Goal: Information Seeking & Learning: Learn about a topic

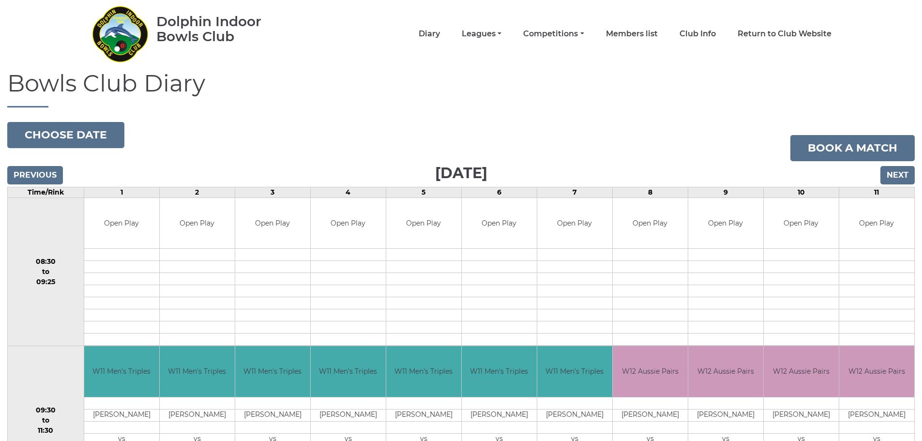
scroll to position [30, 0]
click at [902, 172] on input "Next" at bounding box center [898, 176] width 34 height 18
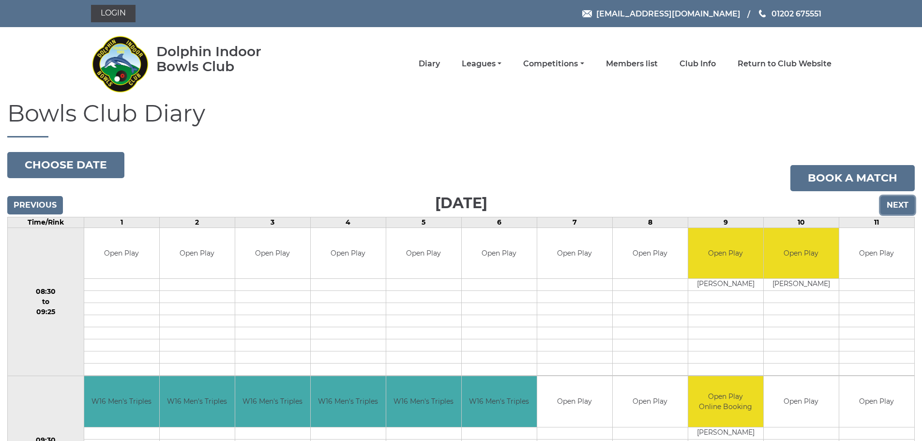
click at [899, 200] on input "Next" at bounding box center [898, 205] width 34 height 18
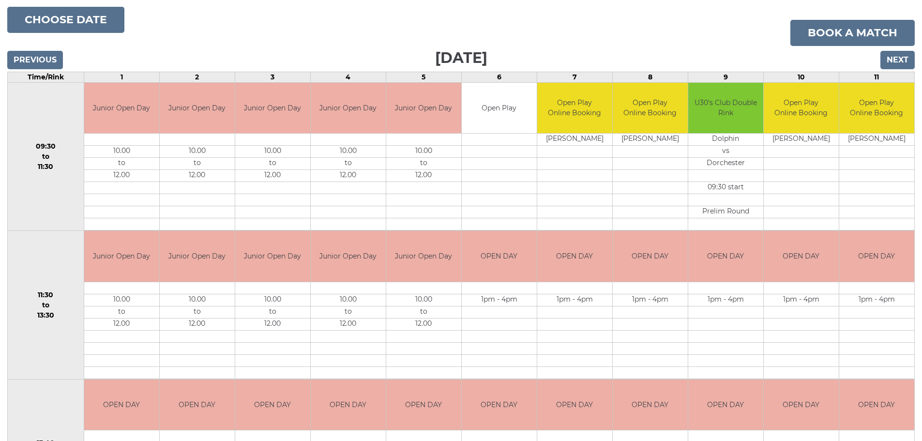
scroll to position [194, 0]
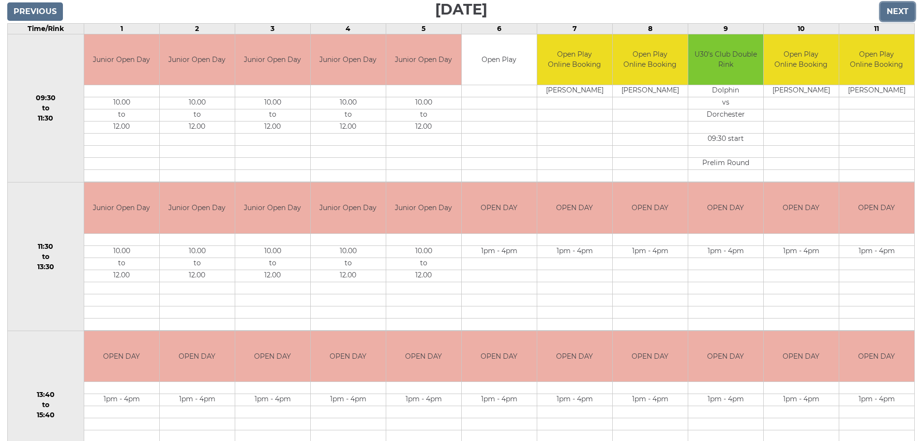
click at [906, 7] on input "Next" at bounding box center [898, 11] width 34 height 18
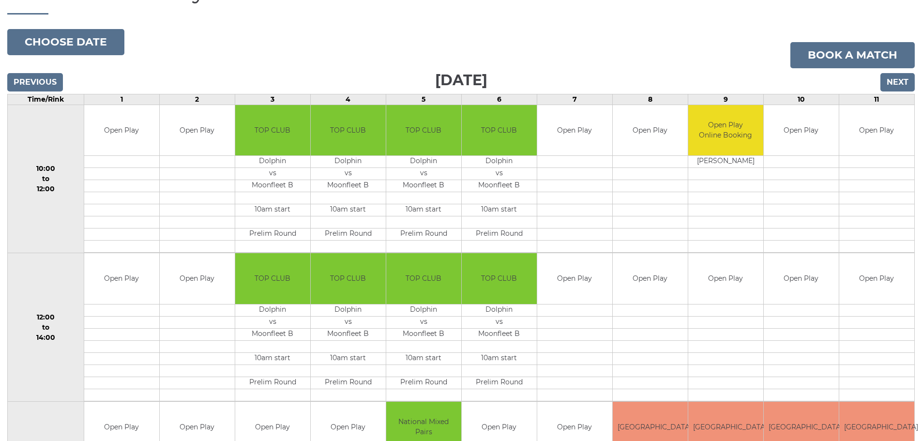
scroll to position [97, 0]
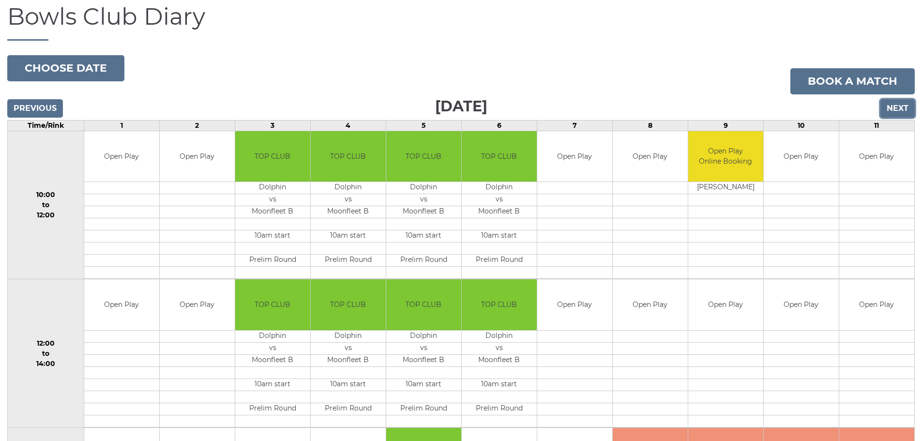
click at [893, 106] on input "Next" at bounding box center [898, 108] width 34 height 18
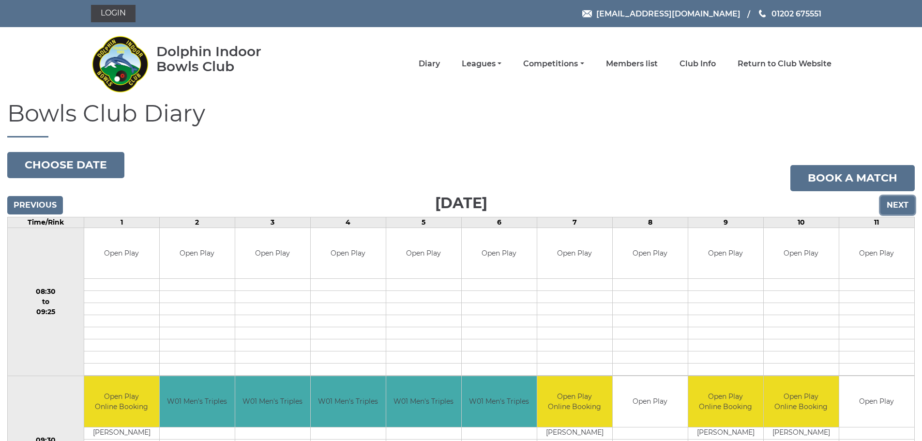
click at [896, 199] on input "Next" at bounding box center [898, 205] width 34 height 18
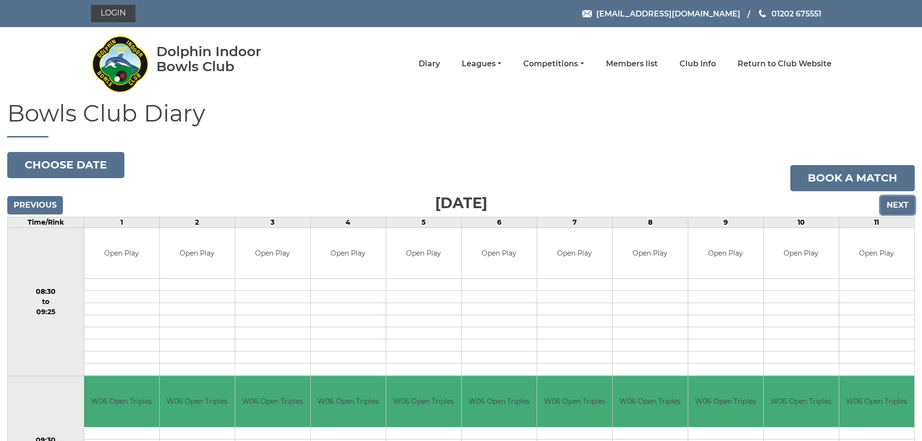
click at [898, 205] on input "Next" at bounding box center [898, 205] width 34 height 18
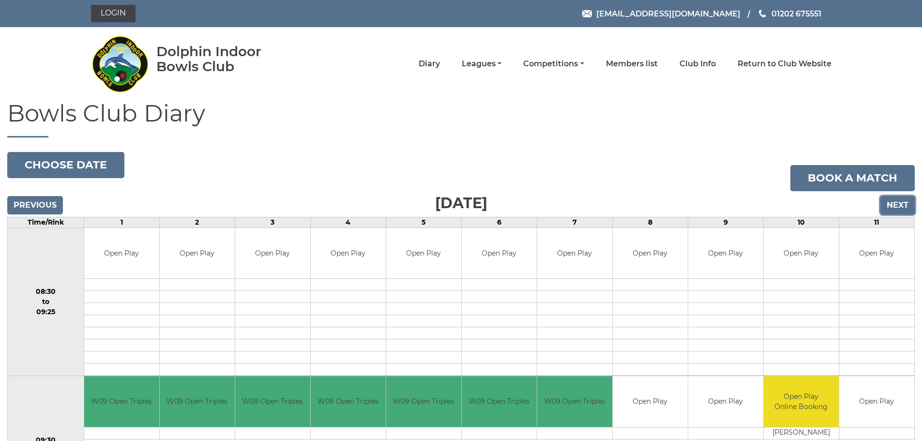
click at [893, 201] on input "Next" at bounding box center [898, 205] width 34 height 18
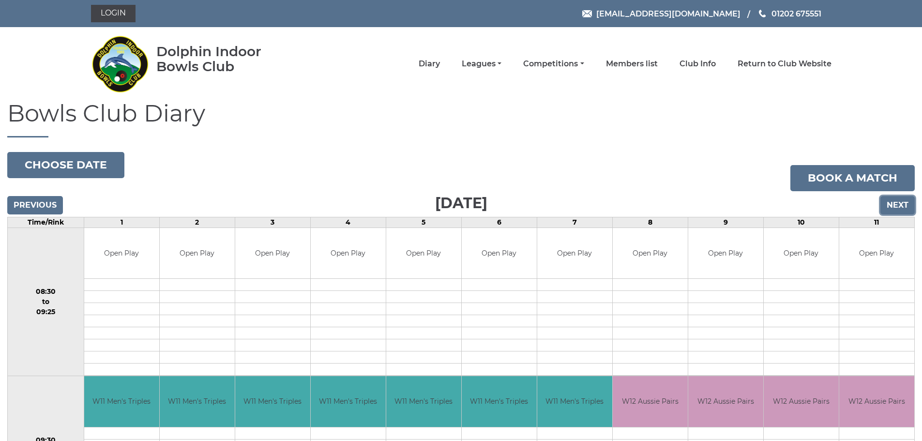
click at [897, 199] on input "Next" at bounding box center [898, 205] width 34 height 18
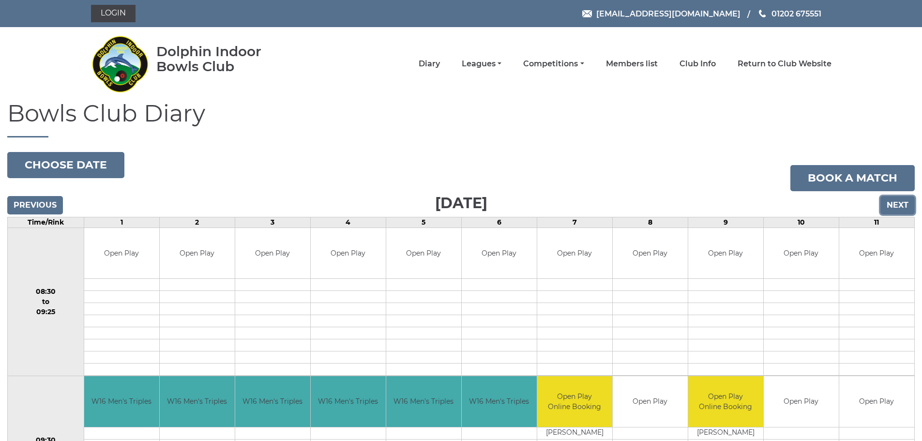
click at [897, 199] on input "Next" at bounding box center [898, 205] width 34 height 18
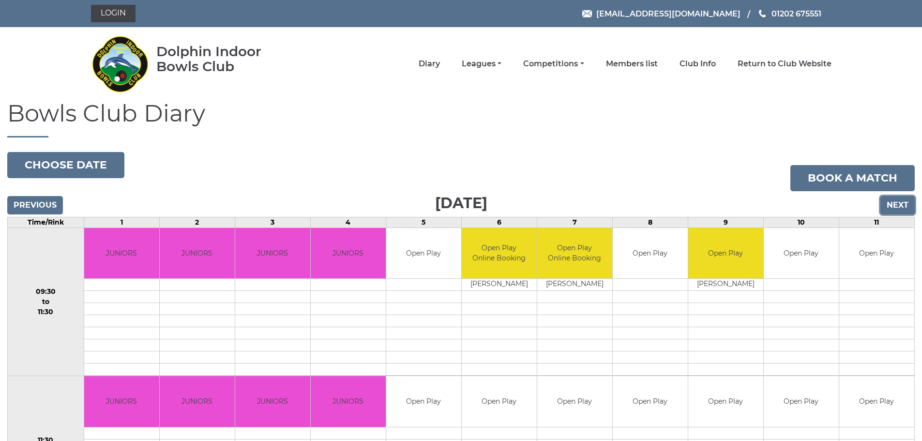
click at [891, 201] on input "Next" at bounding box center [898, 205] width 34 height 18
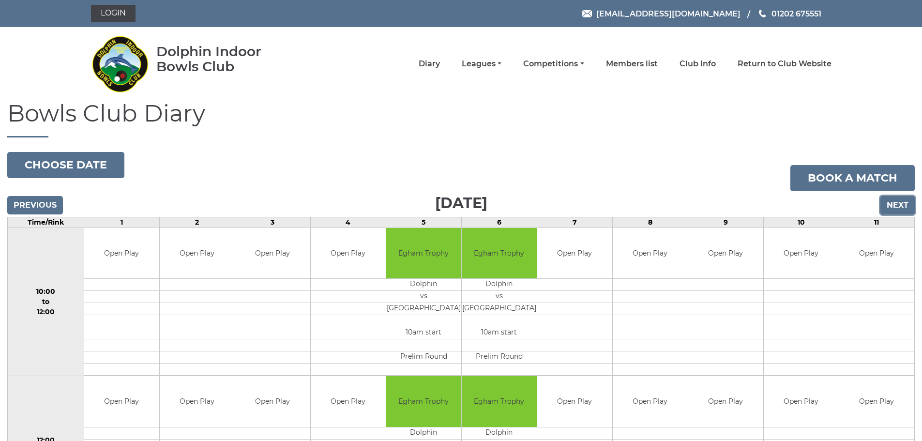
click at [895, 201] on input "Next" at bounding box center [898, 205] width 34 height 18
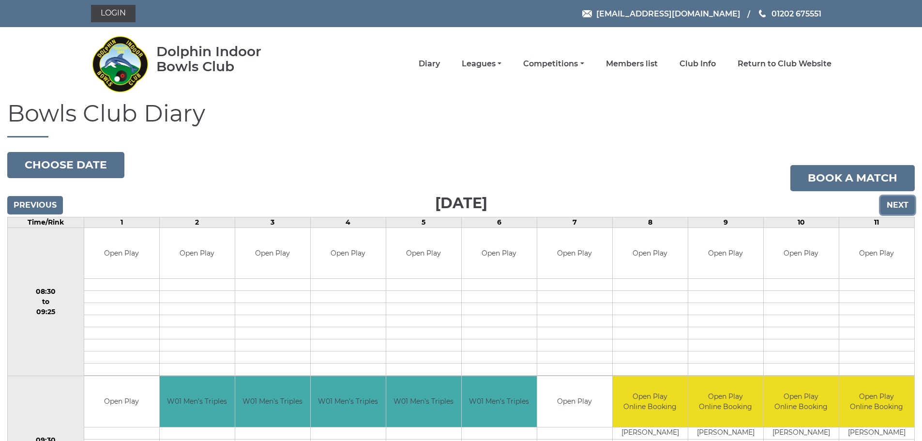
click at [895, 201] on input "Next" at bounding box center [898, 205] width 34 height 18
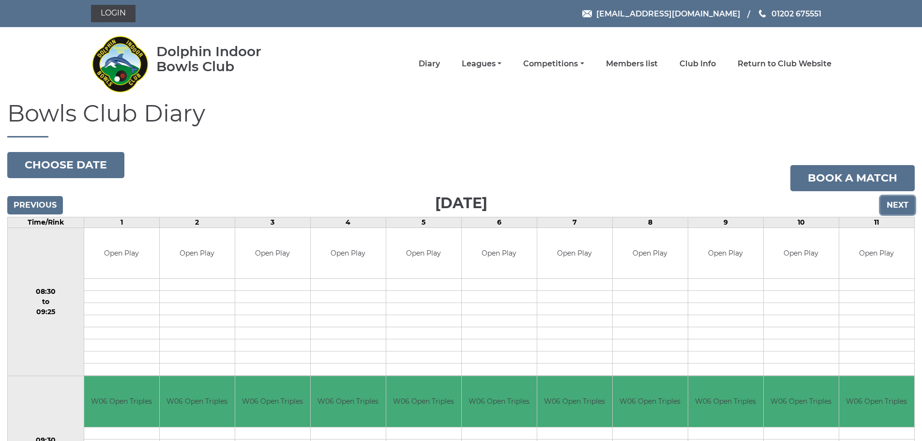
click at [895, 201] on input "Next" at bounding box center [898, 205] width 34 height 18
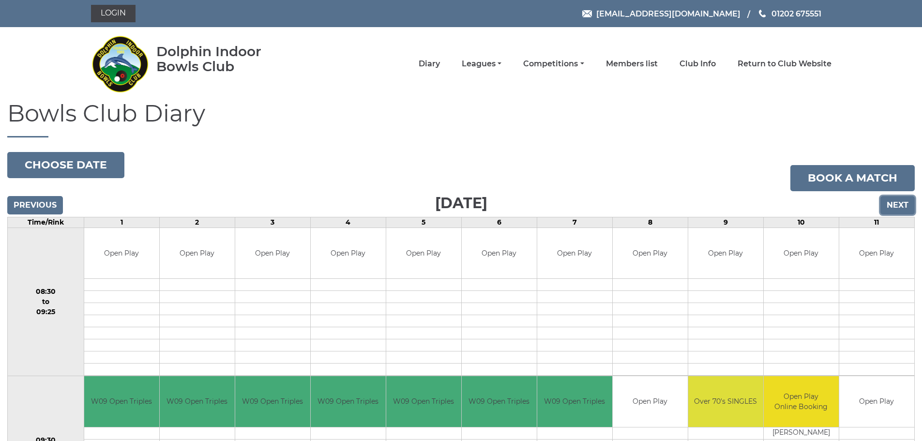
click at [896, 207] on input "Next" at bounding box center [898, 205] width 34 height 18
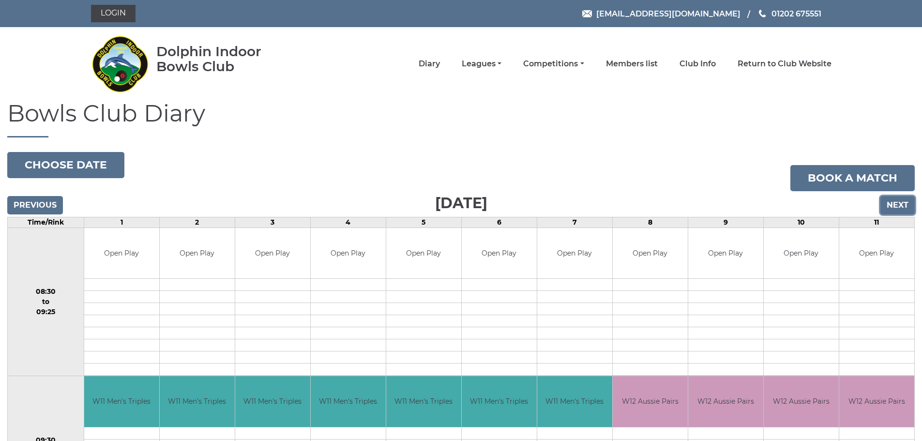
click at [895, 205] on input "Next" at bounding box center [898, 205] width 34 height 18
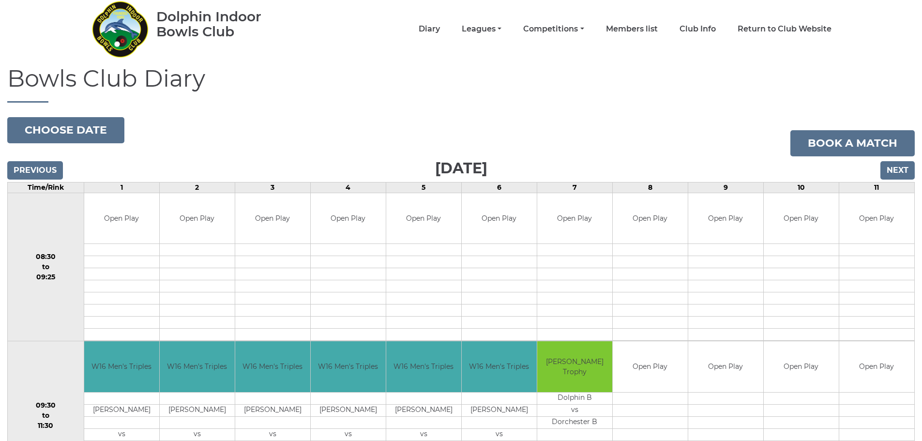
scroll to position [30, 0]
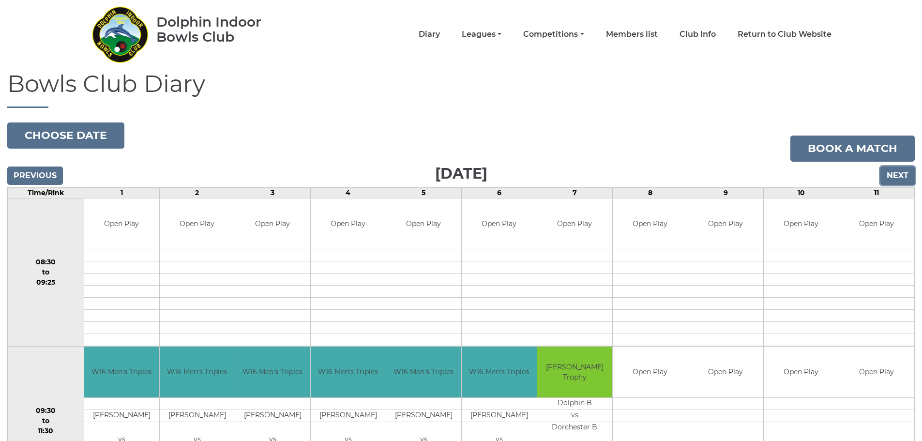
click at [897, 170] on input "Next" at bounding box center [898, 176] width 34 height 18
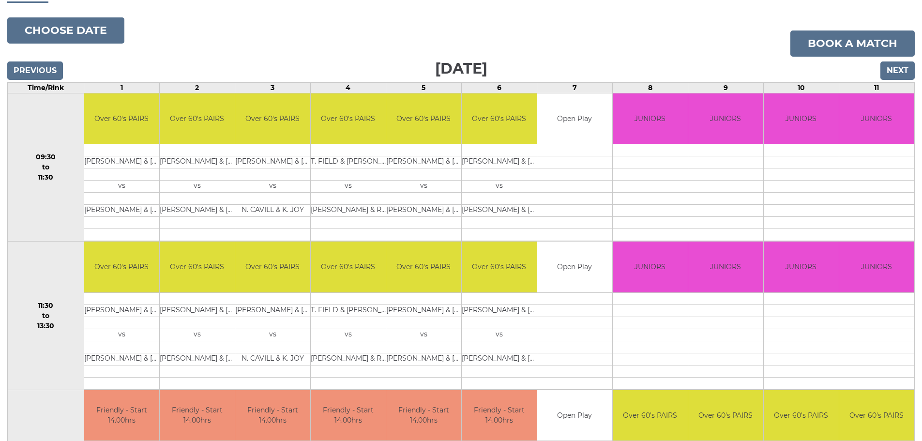
scroll to position [120, 0]
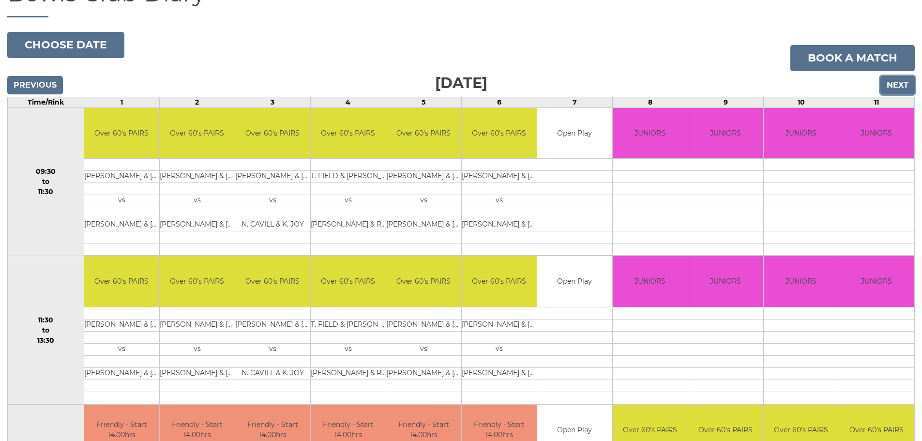
click at [891, 79] on input "Next" at bounding box center [898, 85] width 34 height 18
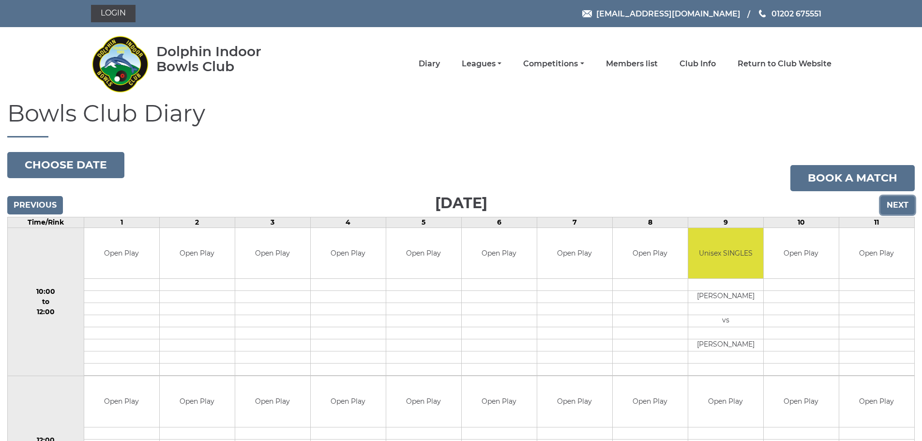
click at [896, 206] on input "Next" at bounding box center [898, 205] width 34 height 18
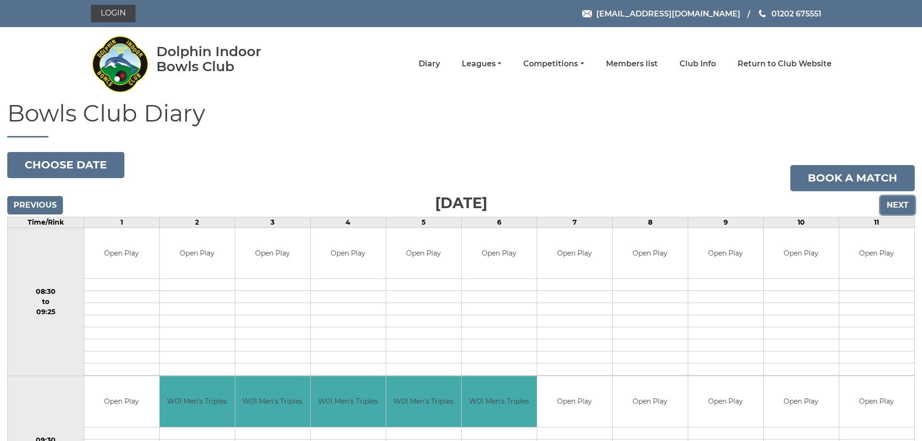
click at [893, 203] on input "Next" at bounding box center [898, 205] width 34 height 18
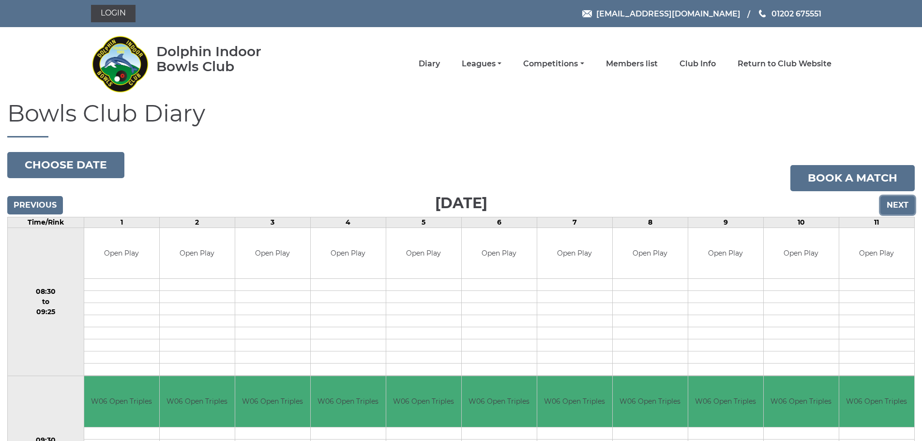
click at [892, 203] on input "Next" at bounding box center [898, 205] width 34 height 18
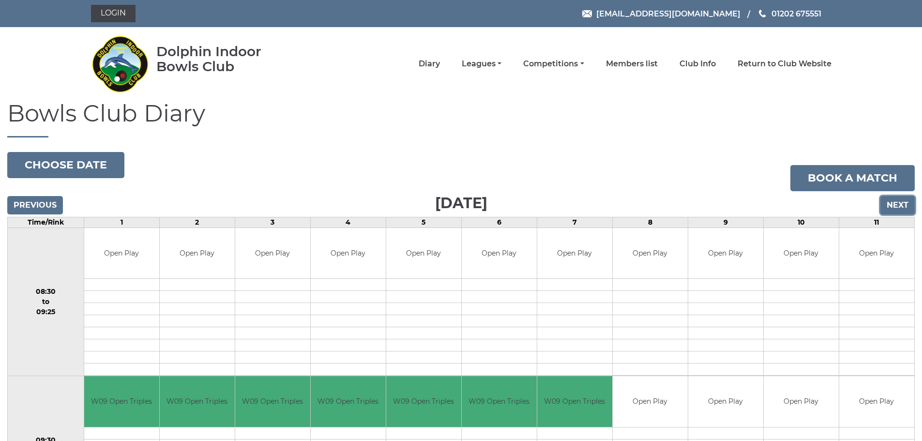
click at [892, 203] on input "Next" at bounding box center [898, 205] width 34 height 18
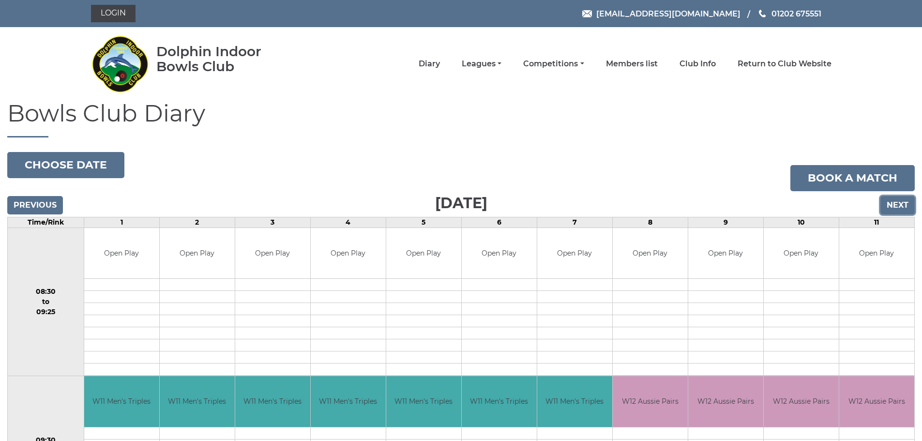
click at [892, 203] on input "Next" at bounding box center [898, 205] width 34 height 18
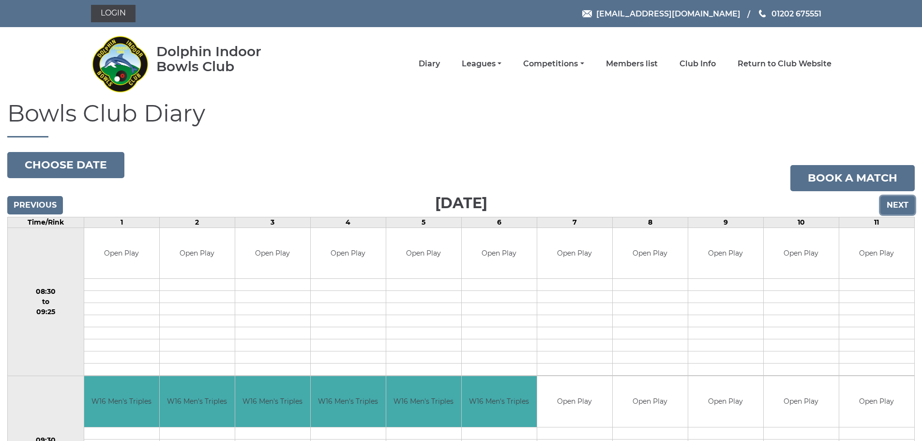
click at [892, 203] on input "Next" at bounding box center [898, 205] width 34 height 18
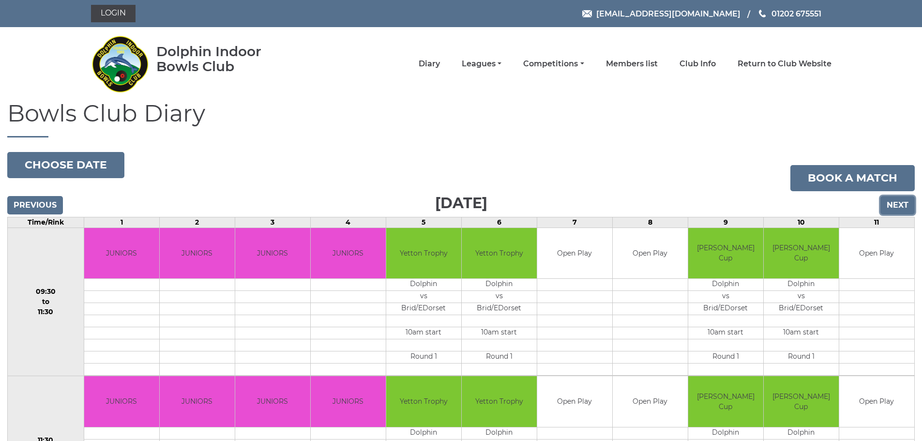
click at [897, 204] on input "Next" at bounding box center [898, 205] width 34 height 18
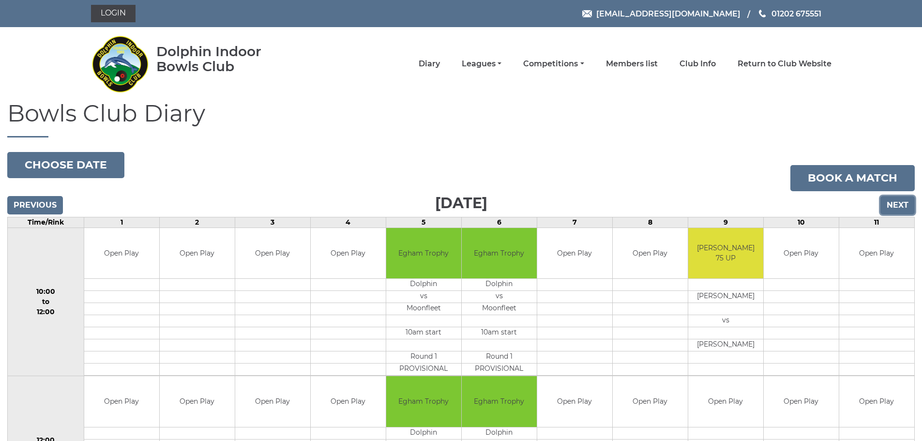
click at [896, 205] on input "Next" at bounding box center [898, 205] width 34 height 18
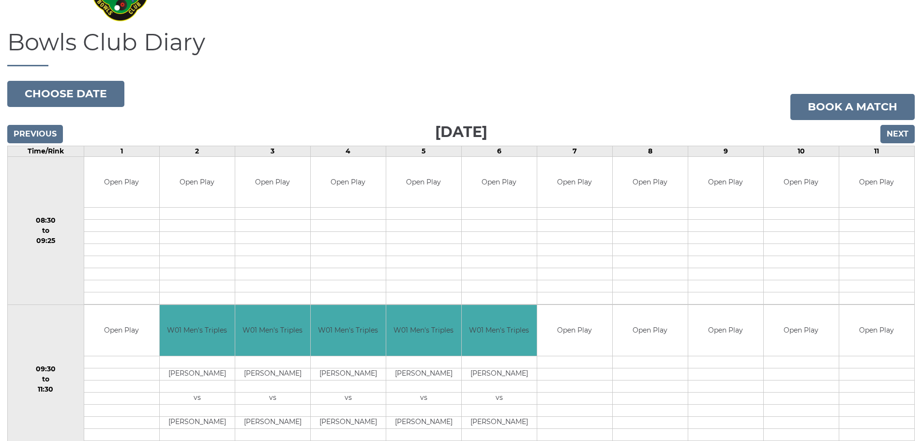
scroll to position [48, 0]
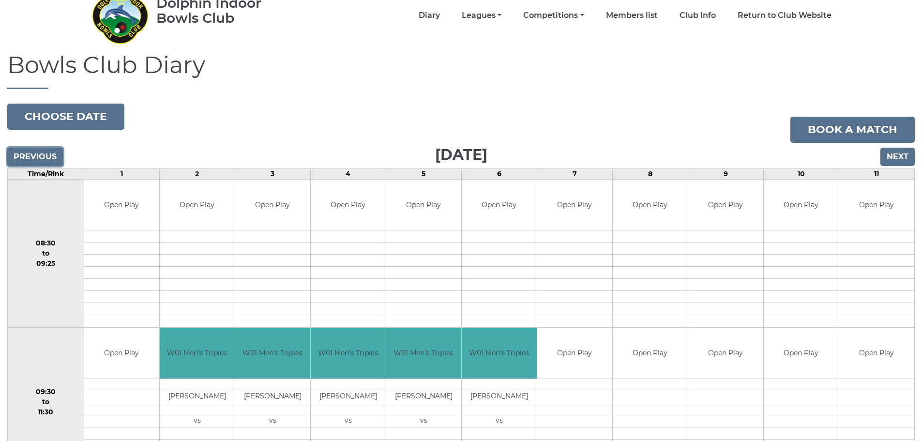
click at [56, 151] on input "Previous" at bounding box center [35, 157] width 56 height 18
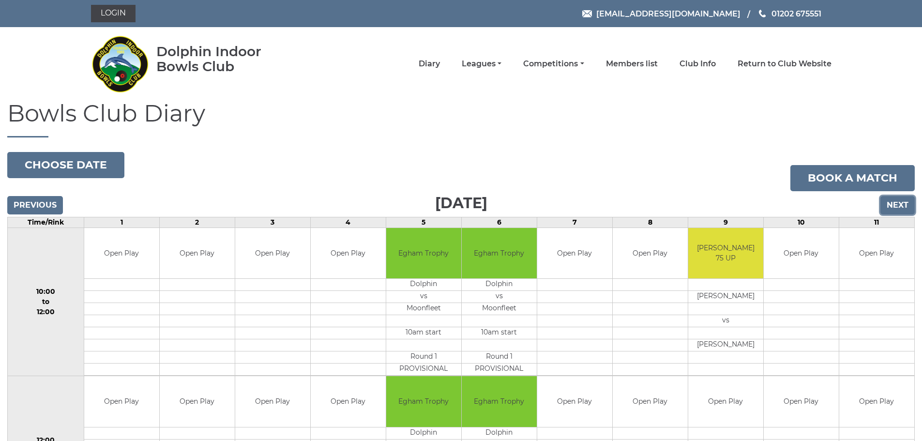
click at [894, 203] on input "Next" at bounding box center [898, 205] width 34 height 18
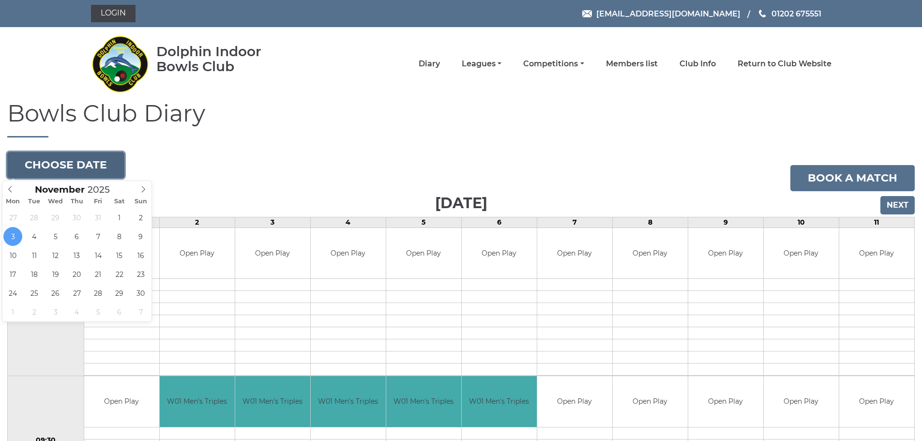
click at [78, 168] on button "Choose date" at bounding box center [65, 165] width 117 height 26
type input "[DATE]"
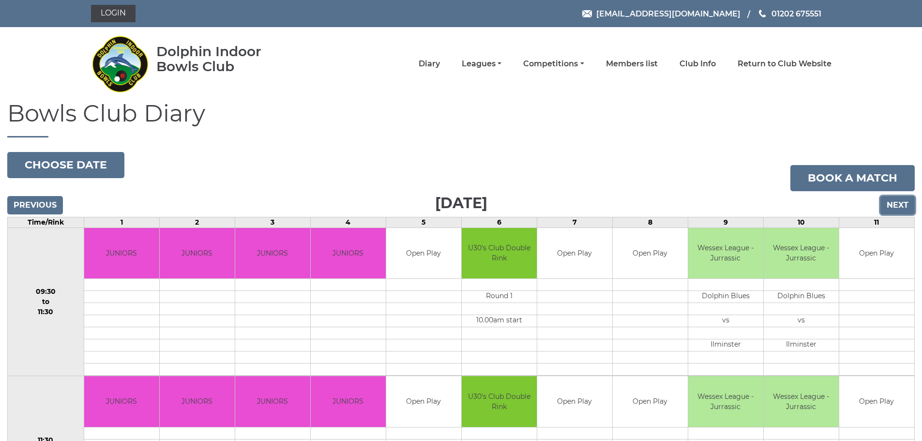
click at [900, 200] on input "Next" at bounding box center [898, 205] width 34 height 18
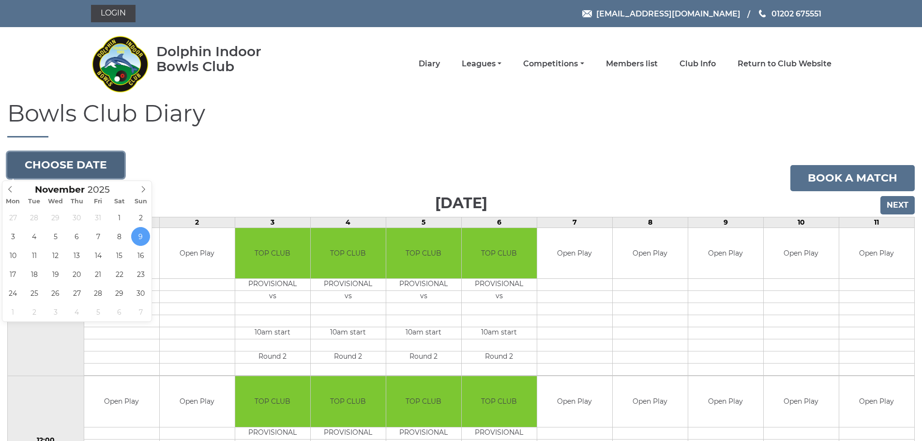
click at [89, 159] on button "Choose date" at bounding box center [65, 165] width 117 height 26
type input "[DATE]"
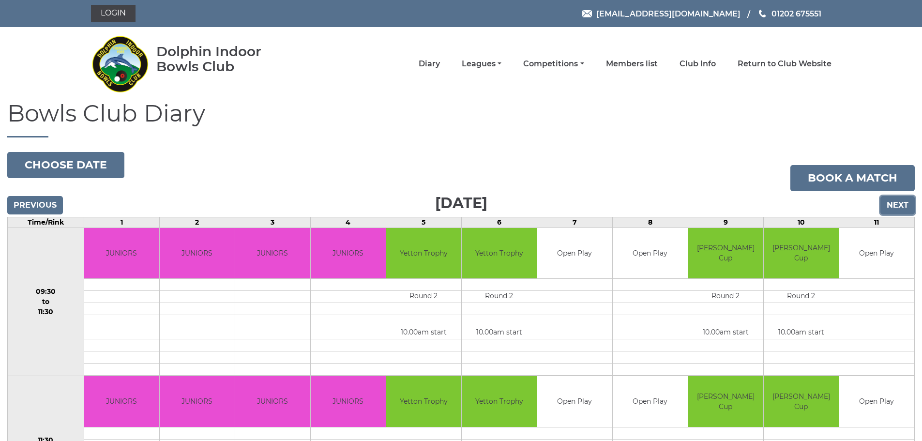
click at [897, 199] on input "Next" at bounding box center [898, 205] width 34 height 18
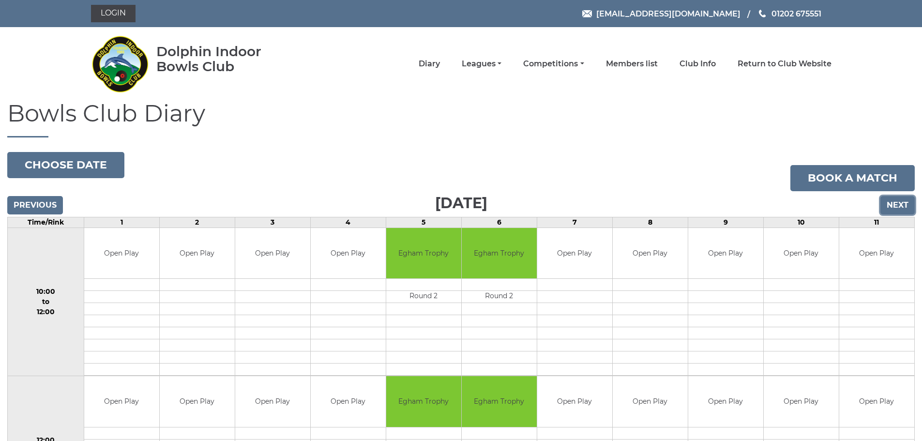
click at [896, 201] on input "Next" at bounding box center [898, 205] width 34 height 18
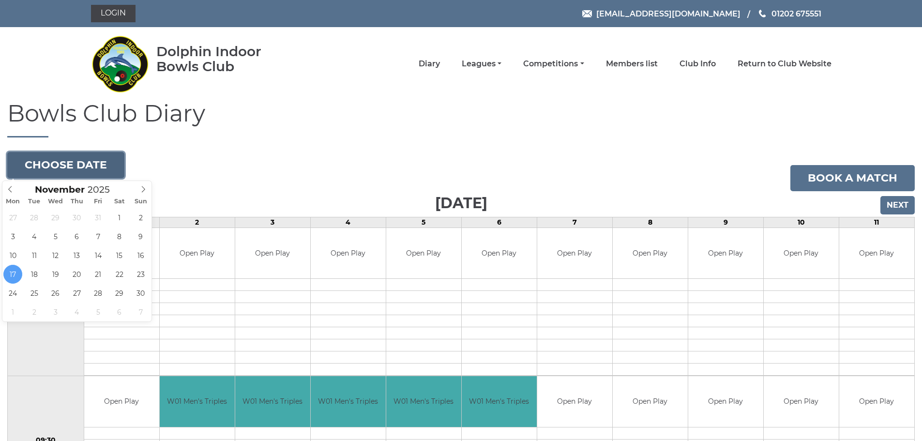
click at [99, 159] on button "Choose date" at bounding box center [65, 165] width 117 height 26
type input "[DATE]"
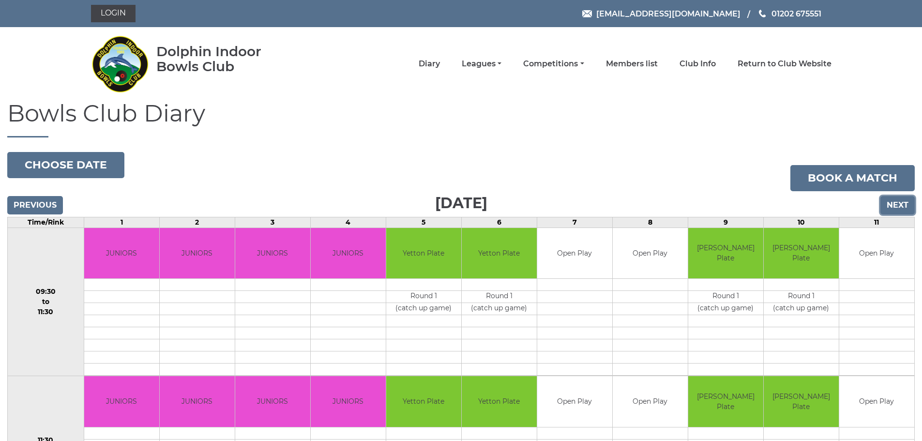
click at [901, 202] on input "Next" at bounding box center [898, 205] width 34 height 18
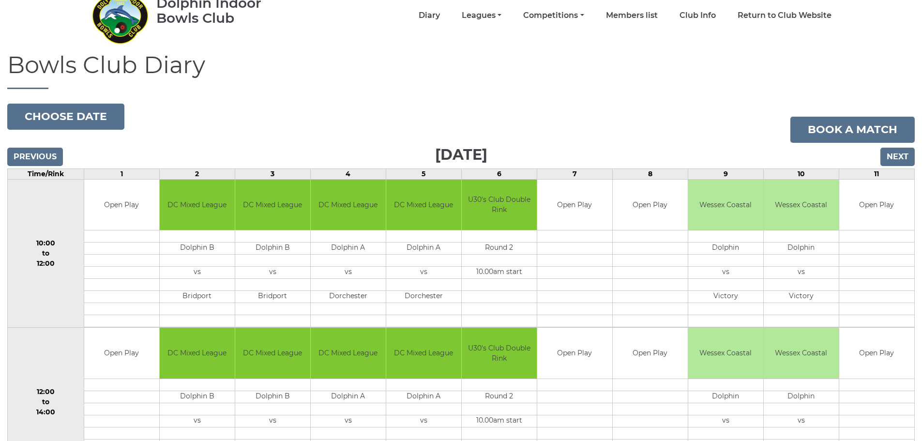
scroll to position [23, 0]
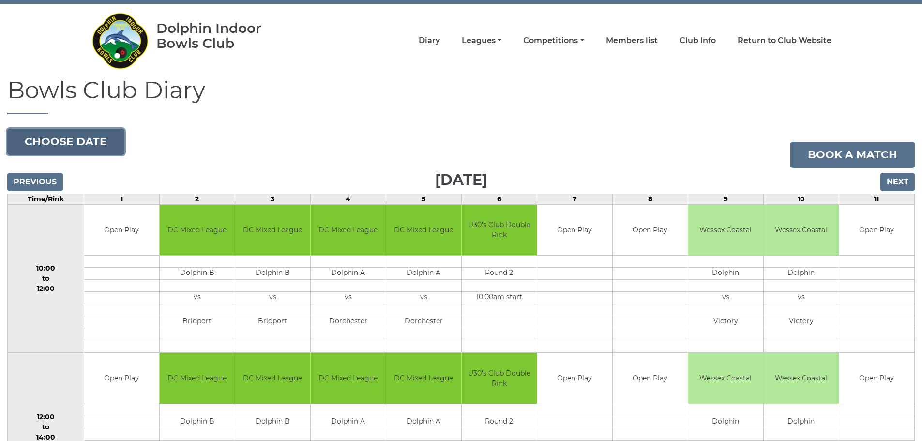
click at [93, 137] on button "Choose date" at bounding box center [65, 142] width 117 height 26
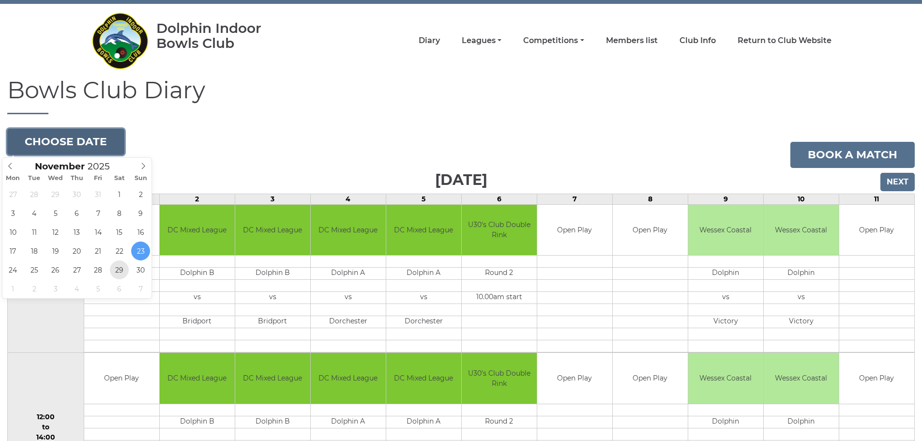
type input "2025-11-29"
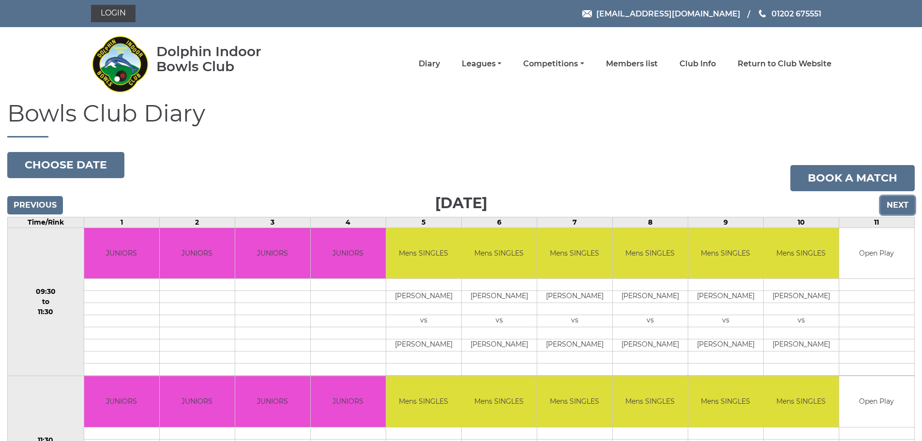
click at [900, 201] on input "Next" at bounding box center [898, 205] width 34 height 18
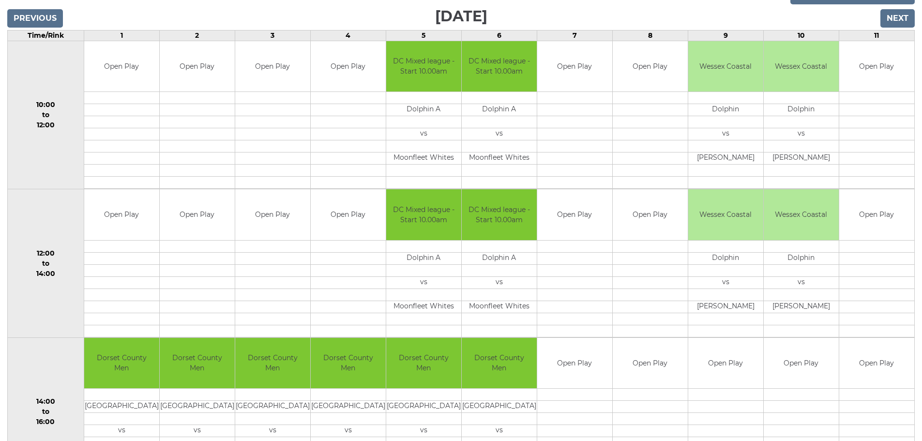
scroll to position [23, 0]
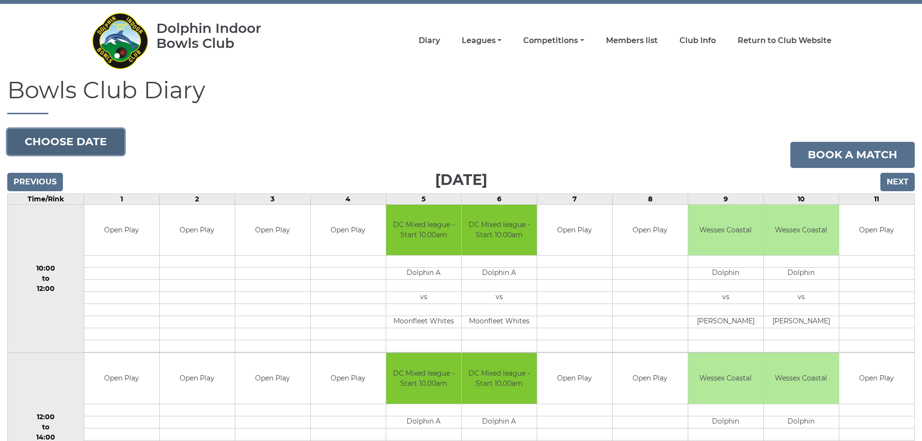
click at [87, 140] on button "Choose date" at bounding box center [65, 142] width 117 height 26
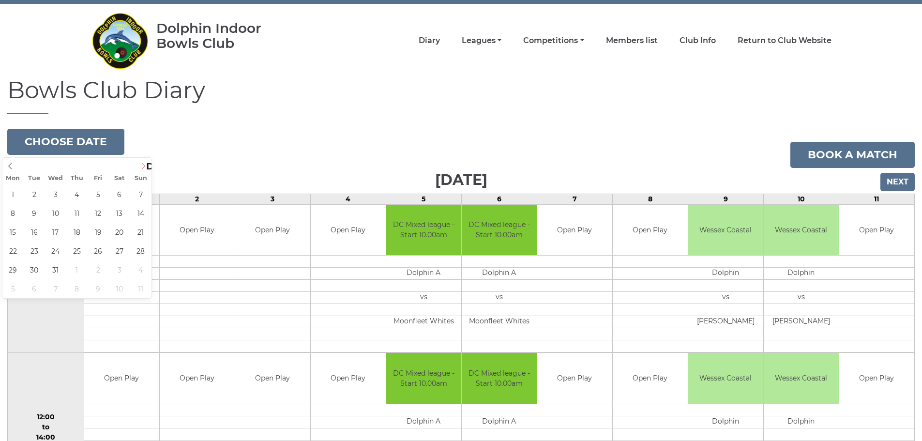
click at [142, 162] on span at bounding box center [144, 165] width 16 height 14
type input "2025-12-06"
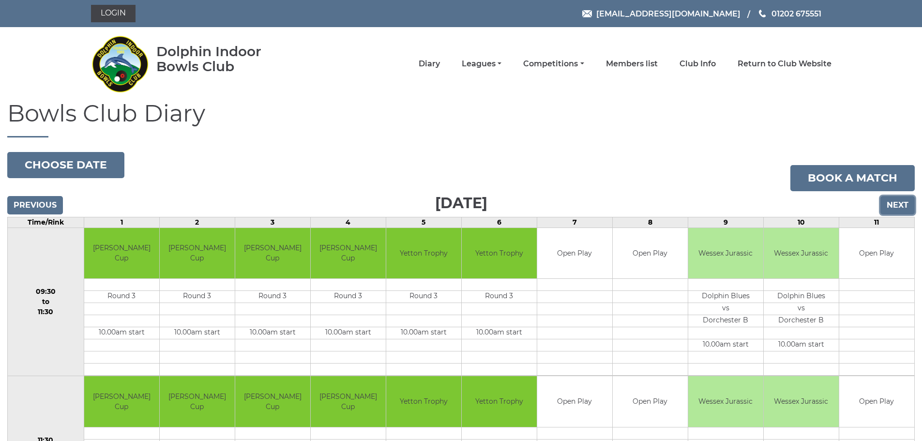
click at [897, 201] on input "Next" at bounding box center [898, 205] width 34 height 18
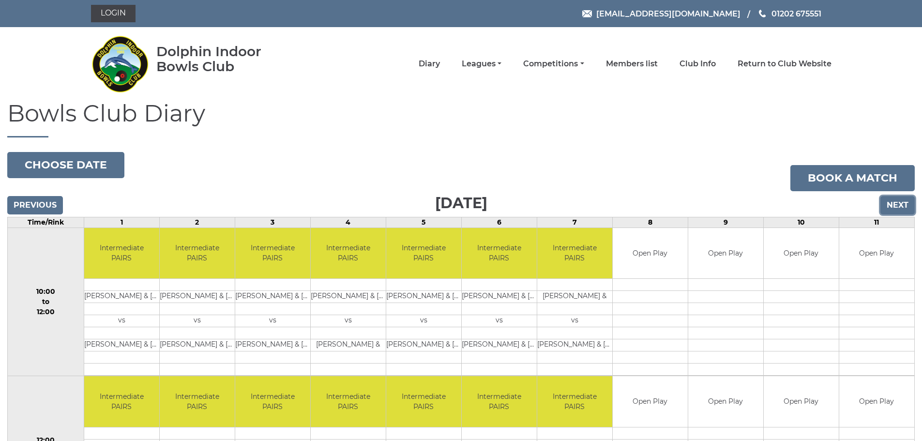
click at [893, 202] on input "Next" at bounding box center [898, 205] width 34 height 18
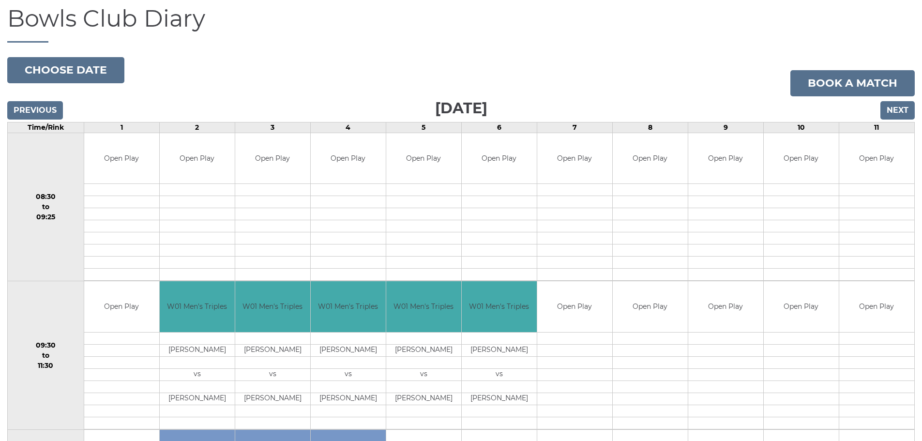
scroll to position [97, 0]
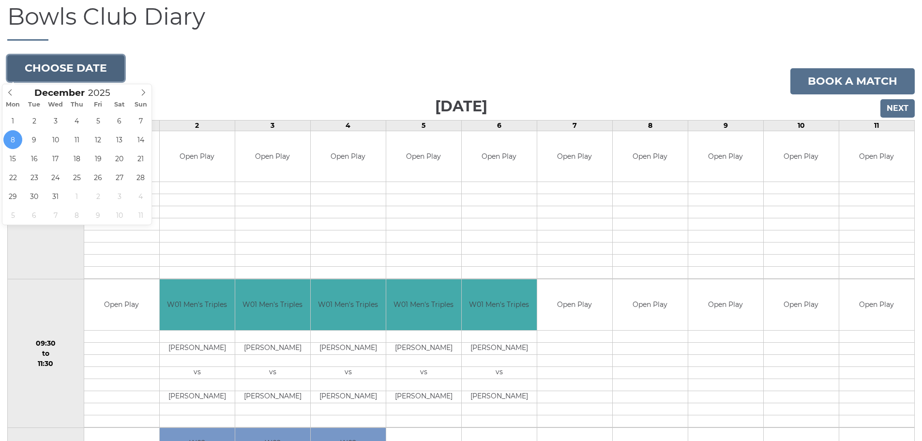
click at [67, 64] on button "Choose date" at bounding box center [65, 68] width 117 height 26
type input "2025-12-13"
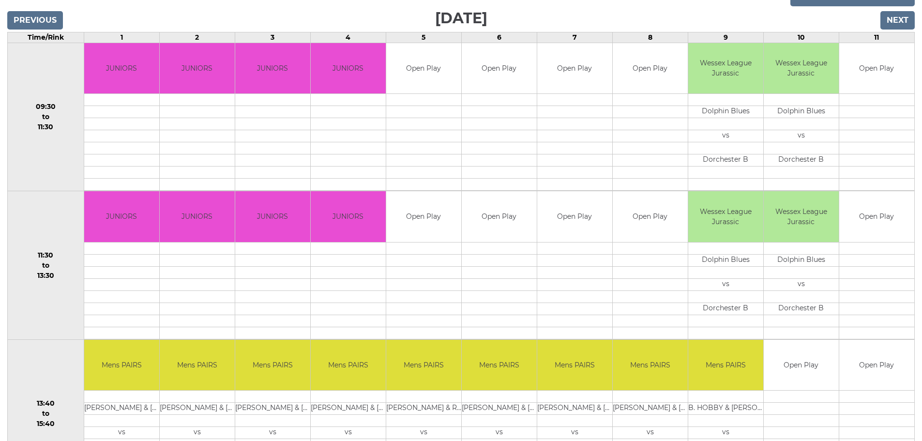
scroll to position [145, 0]
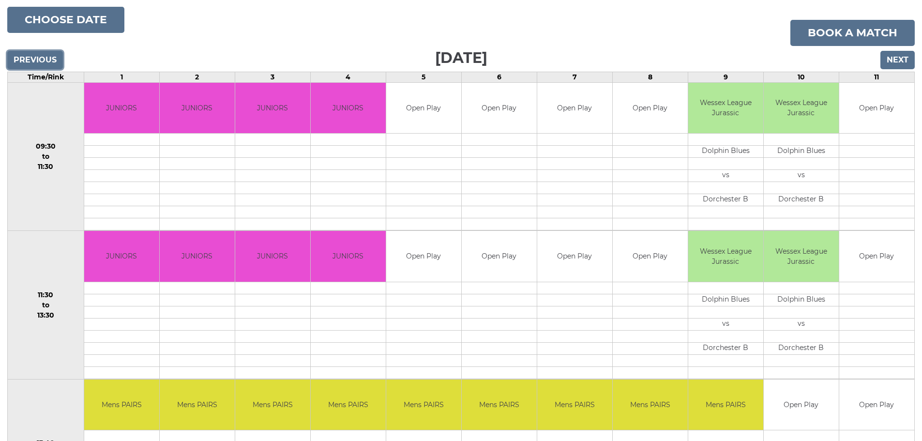
click at [31, 54] on input "Previous" at bounding box center [35, 60] width 56 height 18
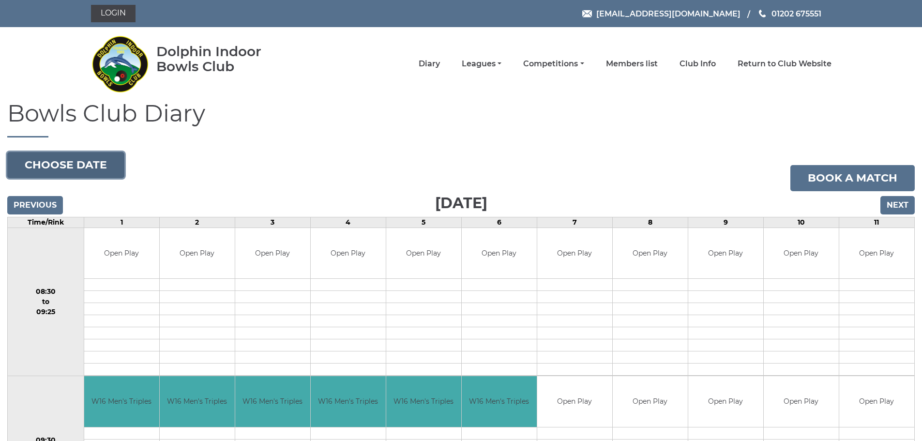
click at [91, 162] on button "Choose date" at bounding box center [65, 165] width 117 height 26
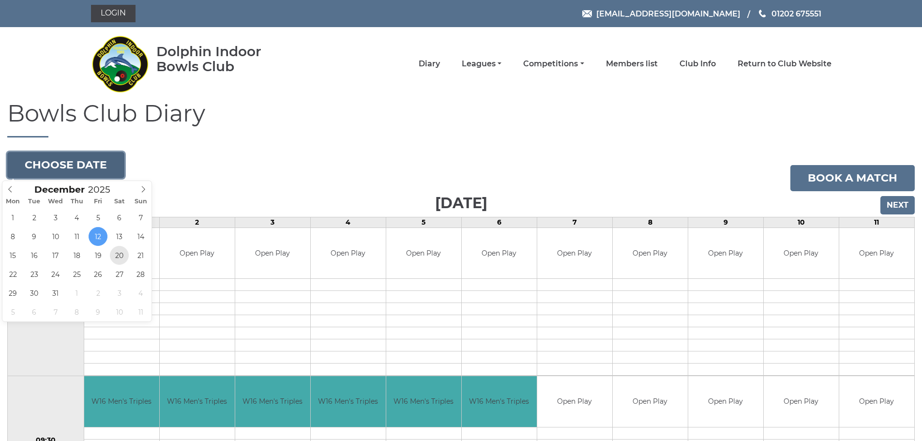
type input "2025-12-20"
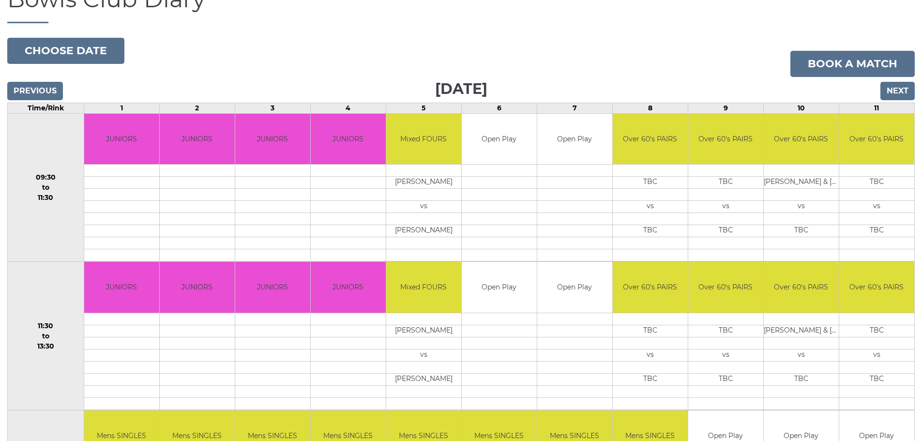
scroll to position [72, 0]
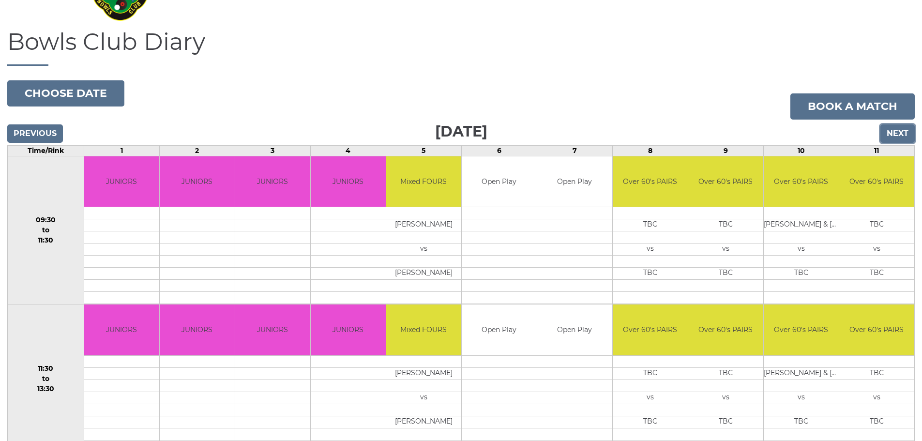
click at [889, 134] on input "Next" at bounding box center [898, 133] width 34 height 18
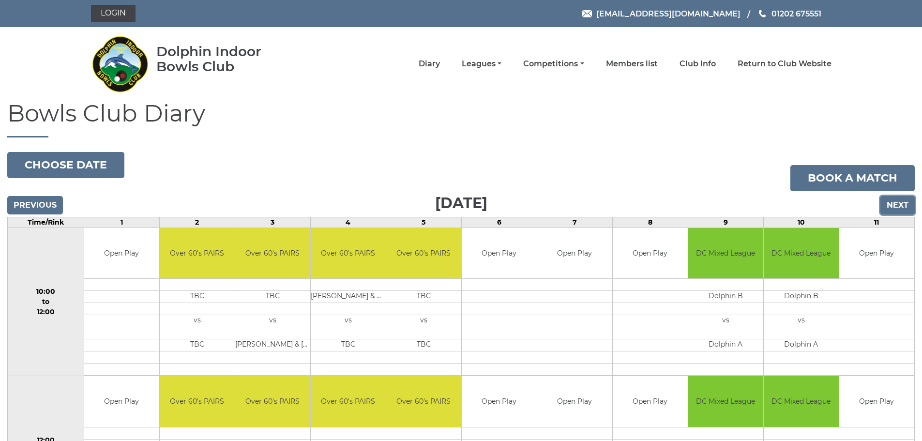
click at [889, 206] on input "Next" at bounding box center [898, 205] width 34 height 18
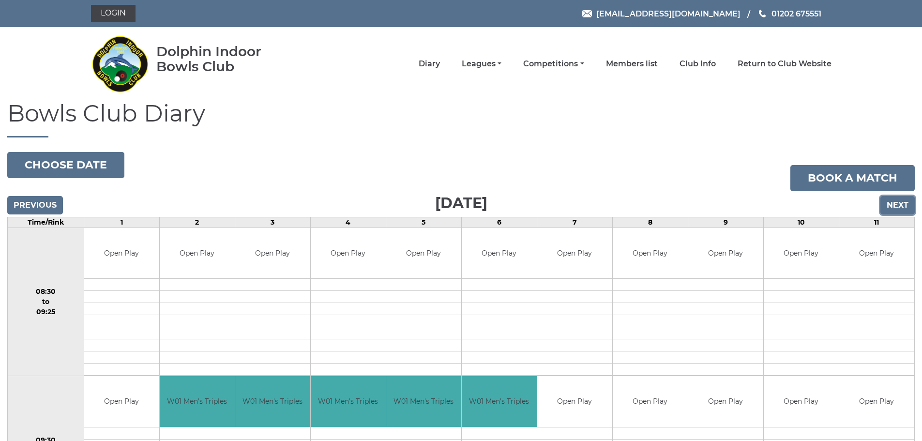
click at [889, 206] on input "Next" at bounding box center [898, 205] width 34 height 18
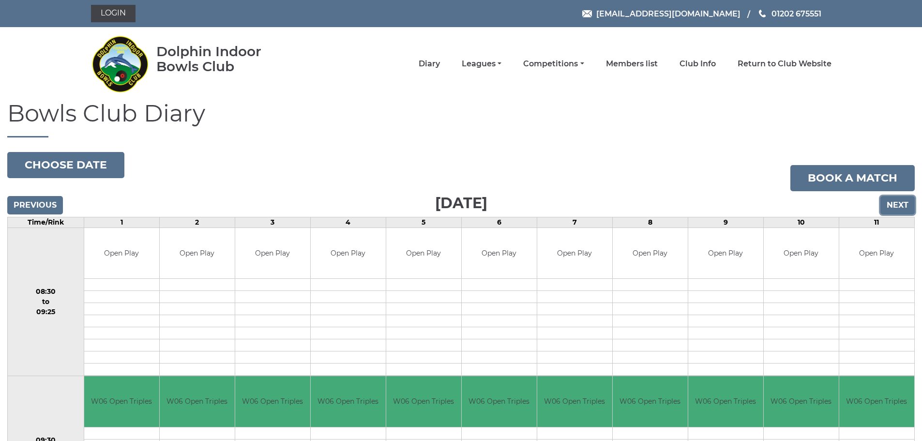
click at [889, 207] on input "Next" at bounding box center [898, 205] width 34 height 18
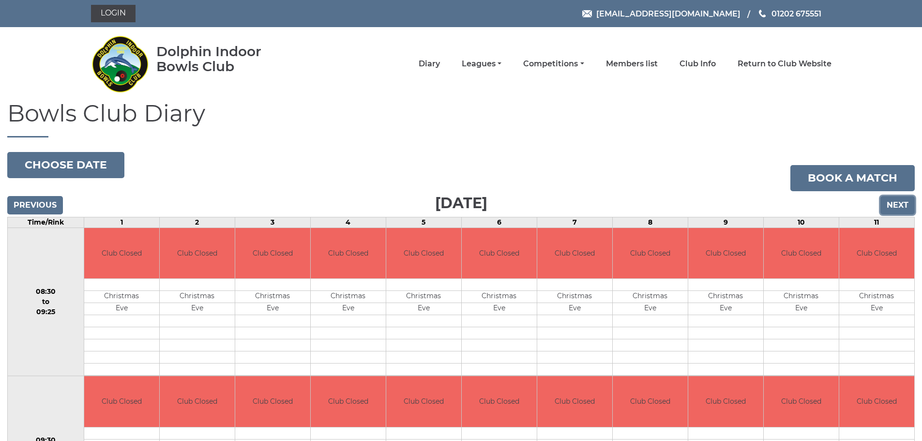
click at [895, 203] on input "Next" at bounding box center [898, 205] width 34 height 18
click at [895, 202] on input "Next" at bounding box center [898, 205] width 34 height 18
click at [893, 205] on input "Next" at bounding box center [898, 205] width 34 height 18
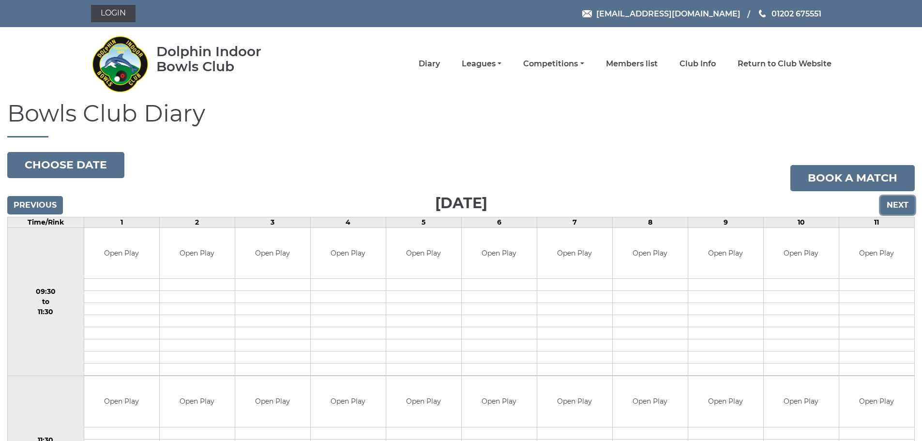
click at [892, 200] on input "Next" at bounding box center [898, 205] width 34 height 18
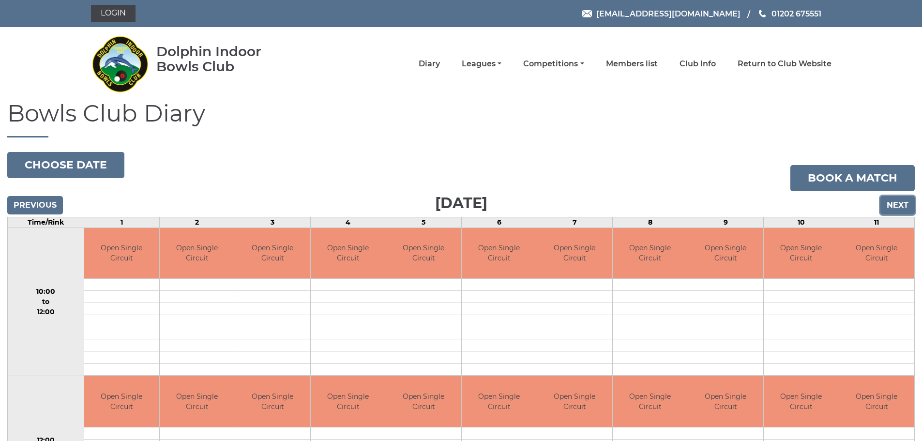
click at [896, 203] on input "Next" at bounding box center [898, 205] width 34 height 18
click at [895, 203] on input "Next" at bounding box center [898, 205] width 34 height 18
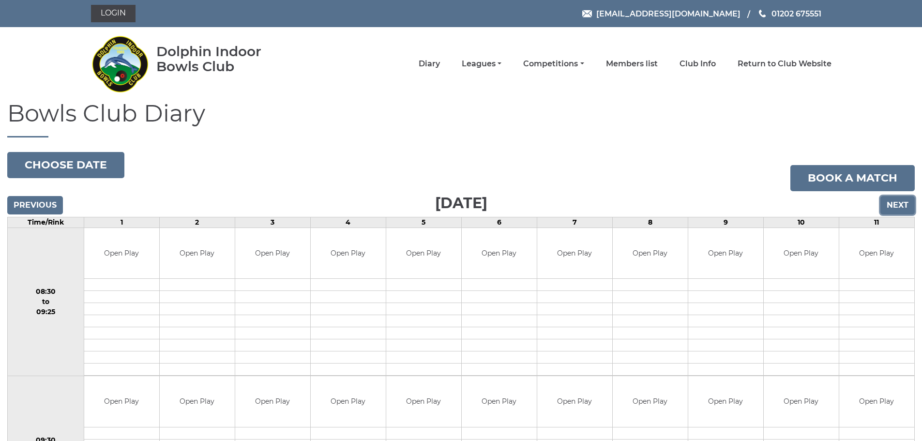
click at [895, 203] on input "Next" at bounding box center [898, 205] width 34 height 18
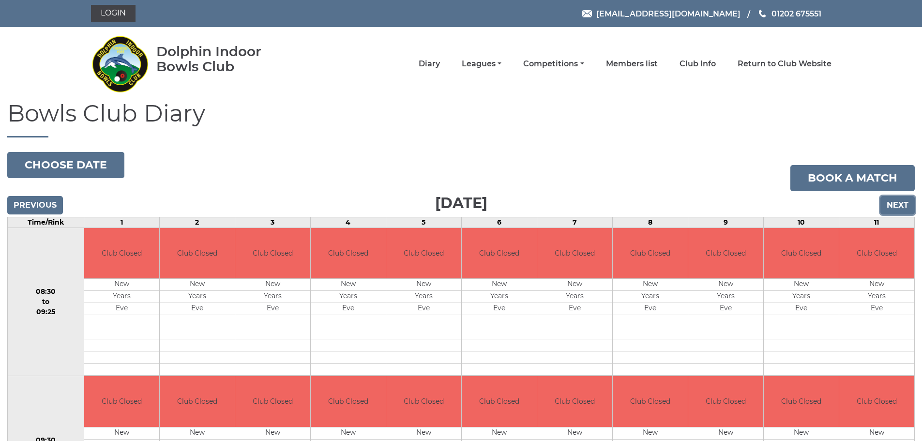
click at [895, 203] on input "Next" at bounding box center [898, 205] width 34 height 18
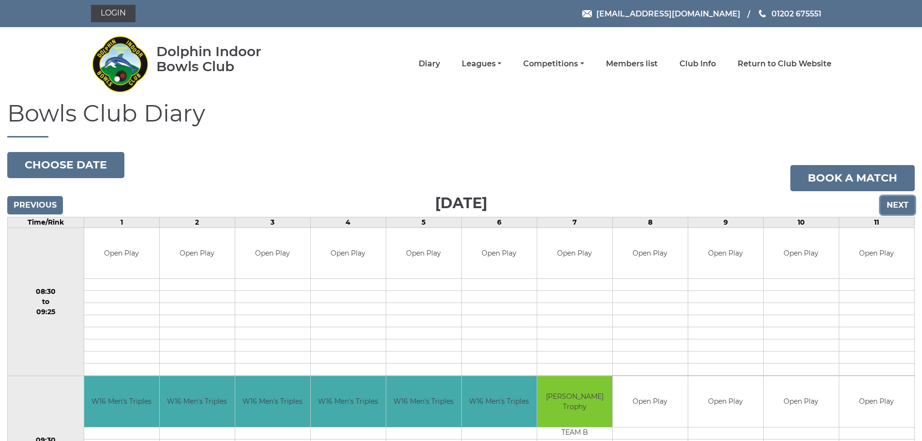
click at [894, 204] on input "Next" at bounding box center [898, 205] width 34 height 18
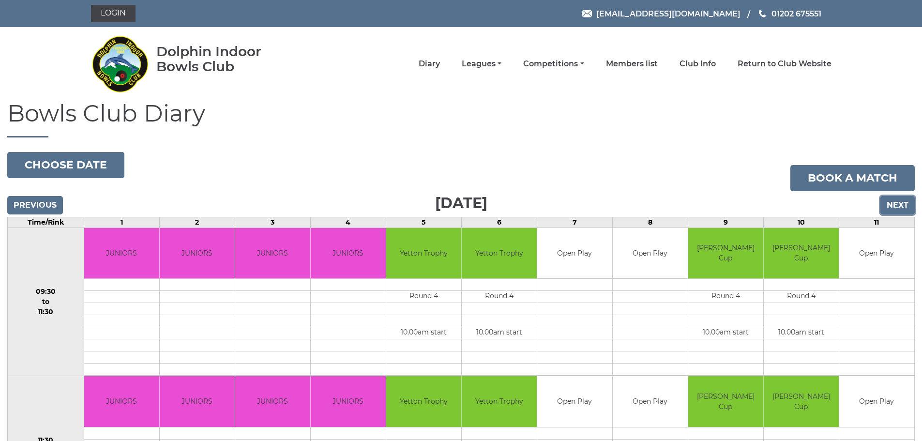
click at [898, 200] on input "Next" at bounding box center [898, 205] width 34 height 18
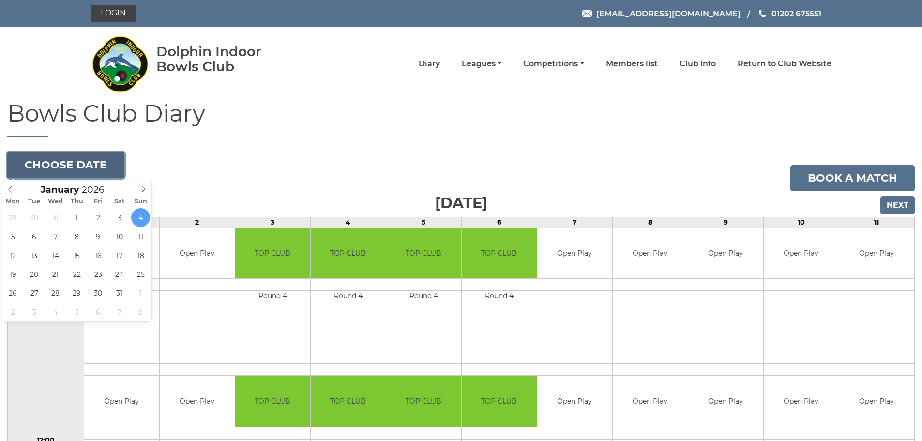
click at [96, 162] on button "Choose date" at bounding box center [65, 165] width 117 height 26
type input "[DATE]"
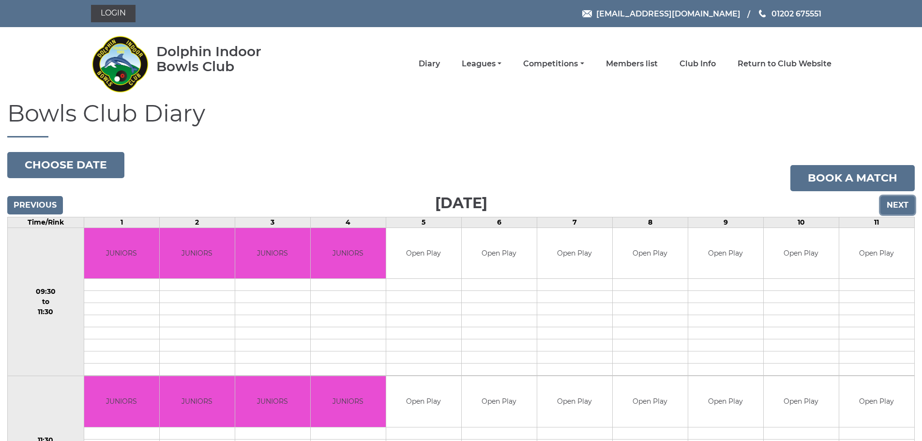
click at [900, 197] on input "Next" at bounding box center [898, 205] width 34 height 18
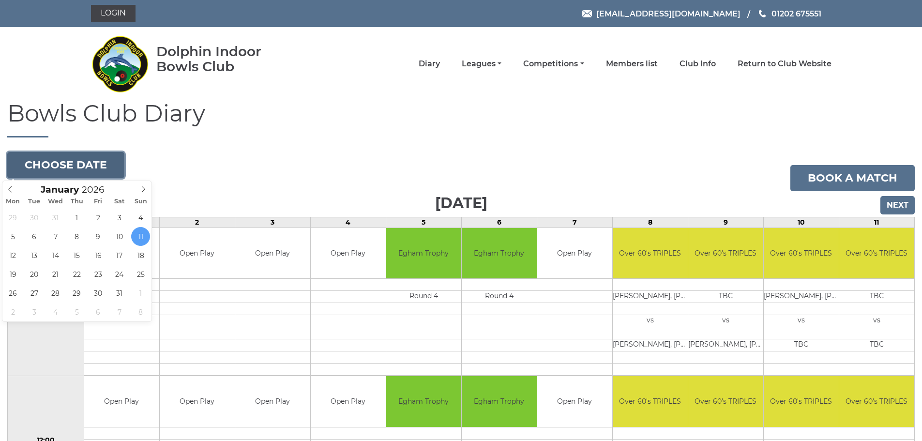
click at [76, 161] on button "Choose date" at bounding box center [65, 165] width 117 height 26
type input "[DATE]"
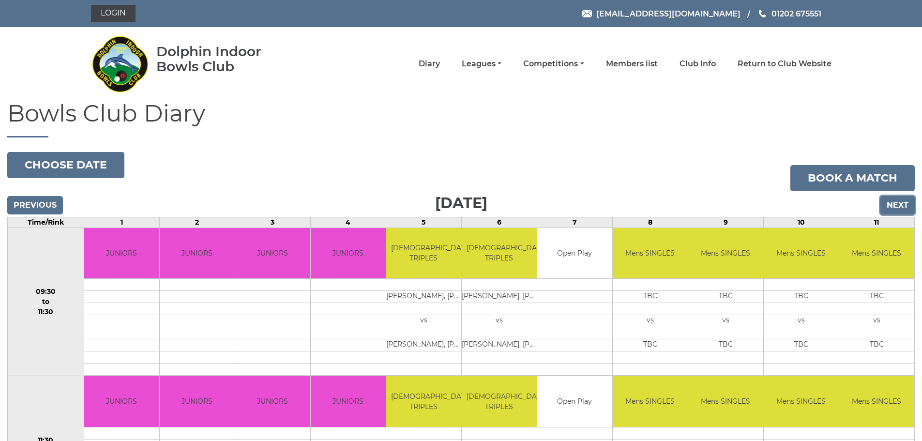
click at [884, 203] on input "Next" at bounding box center [898, 205] width 34 height 18
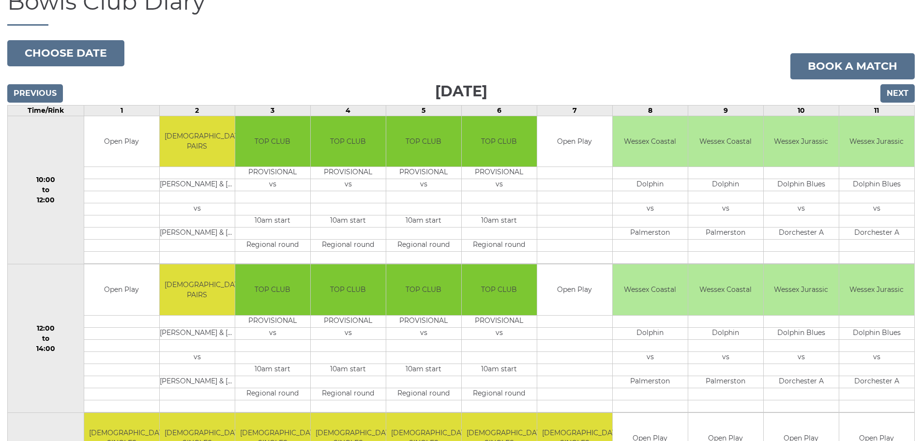
scroll to position [72, 0]
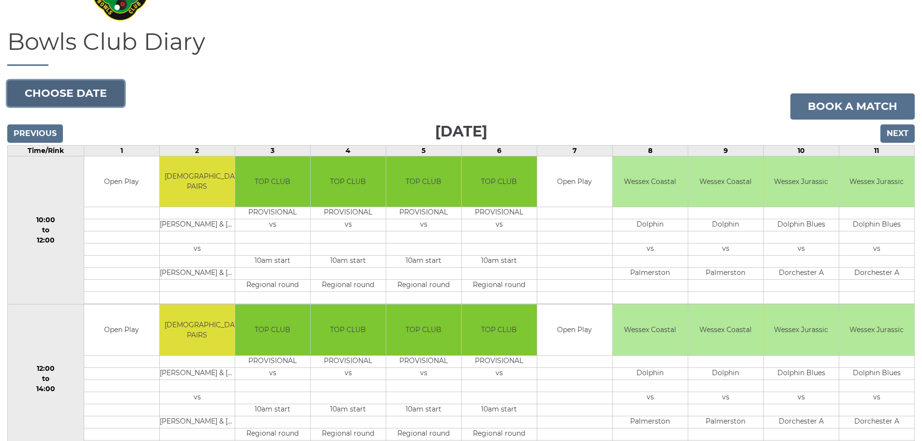
click at [95, 92] on button "Choose date" at bounding box center [65, 93] width 117 height 26
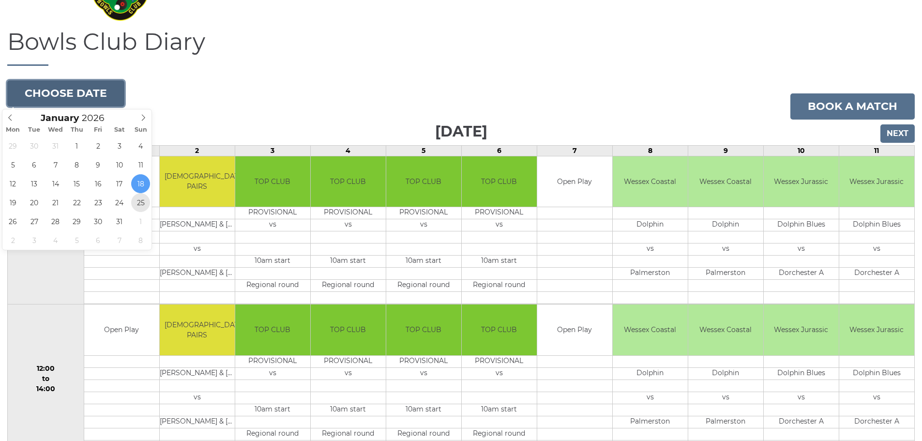
type input "2026-01-25"
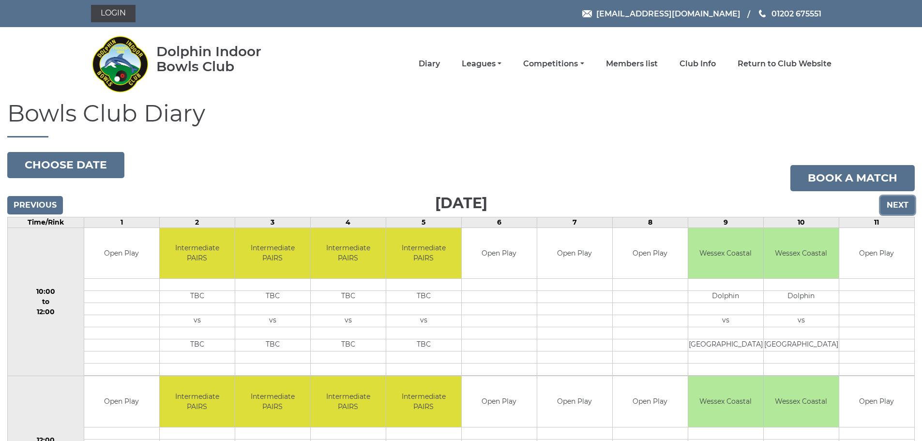
click at [895, 201] on input "Next" at bounding box center [898, 205] width 34 height 18
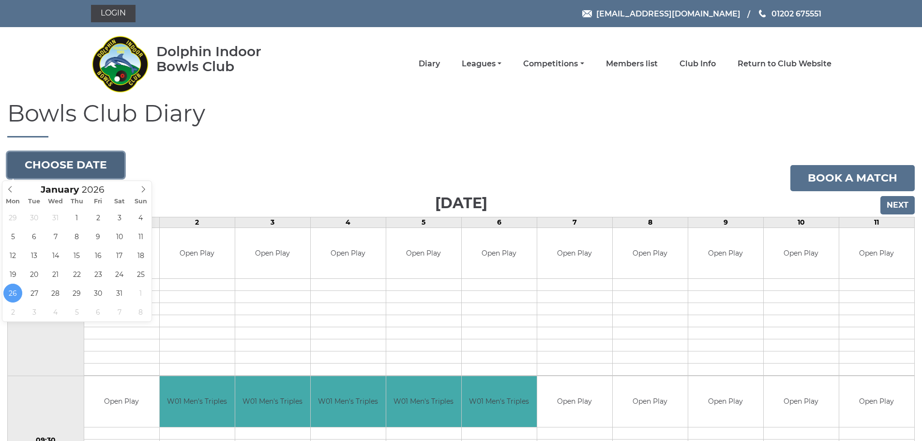
click at [72, 159] on button "Choose date" at bounding box center [65, 165] width 117 height 26
type input "[DATE]"
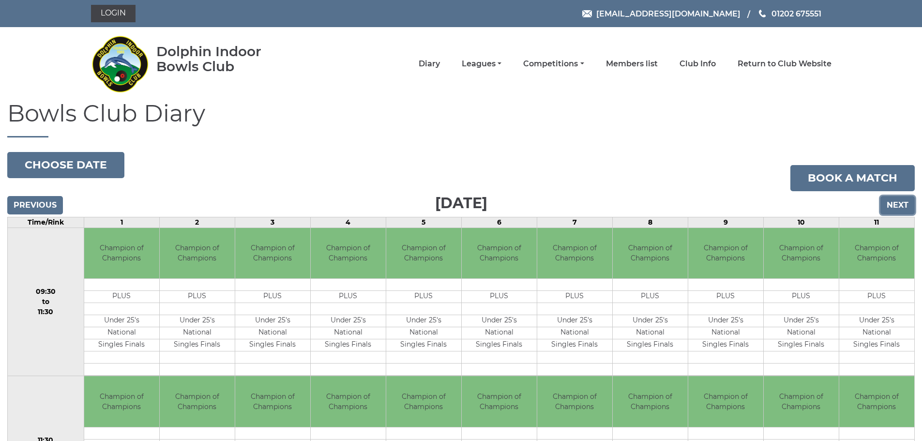
click at [894, 198] on input "Next" at bounding box center [898, 205] width 34 height 18
click at [892, 200] on input "Next" at bounding box center [898, 205] width 34 height 18
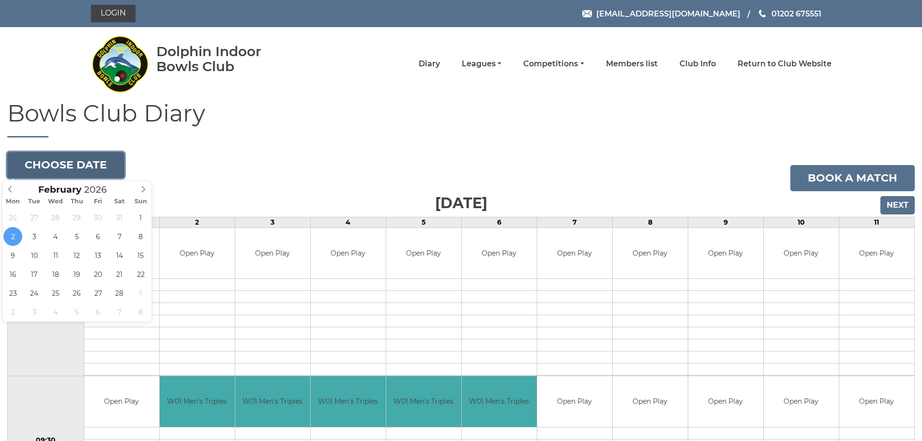
click at [87, 158] on button "Choose date" at bounding box center [65, 165] width 117 height 26
type input "[DATE]"
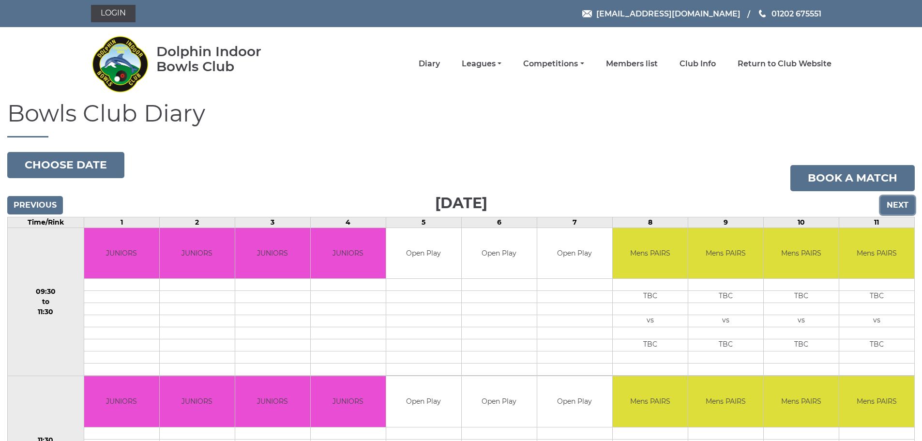
click at [897, 203] on input "Next" at bounding box center [898, 205] width 34 height 18
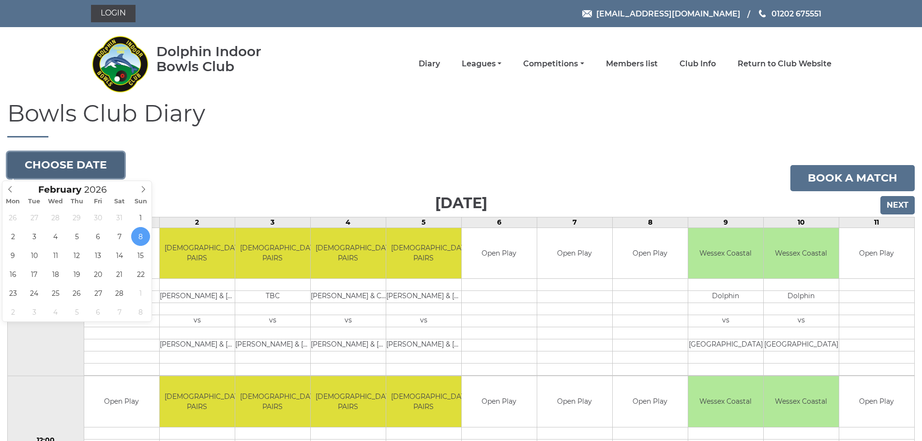
click at [75, 161] on button "Choose date" at bounding box center [65, 165] width 117 height 26
type input "[DATE]"
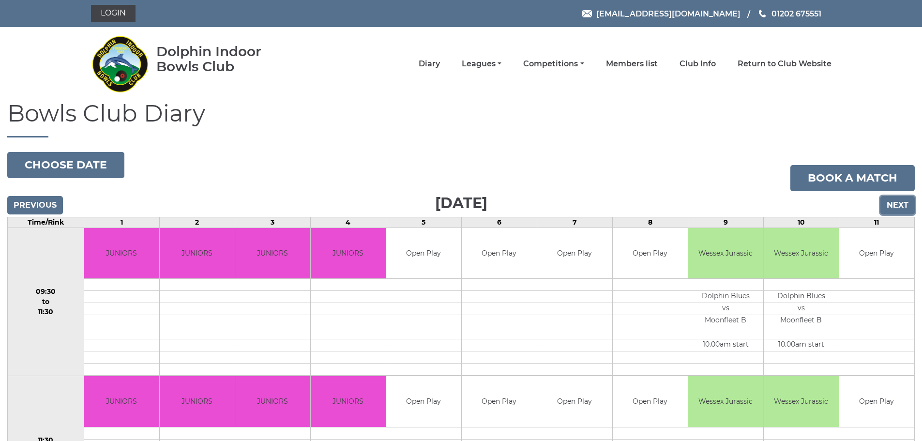
click at [899, 203] on input "Next" at bounding box center [898, 205] width 34 height 18
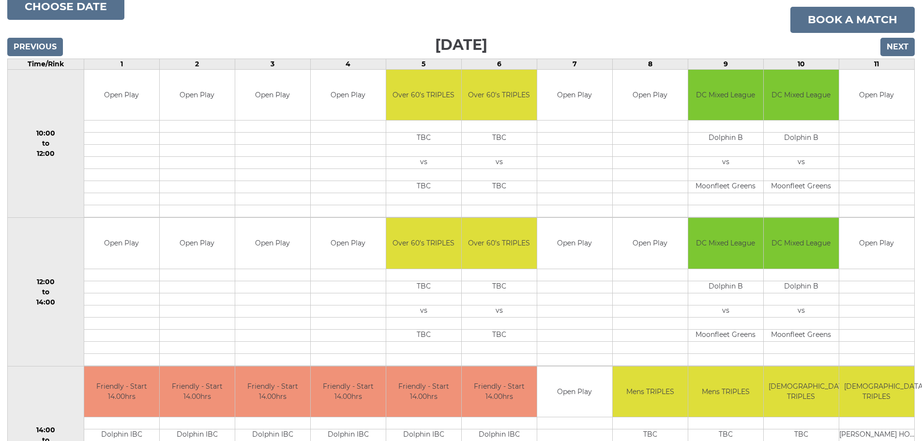
scroll to position [145, 0]
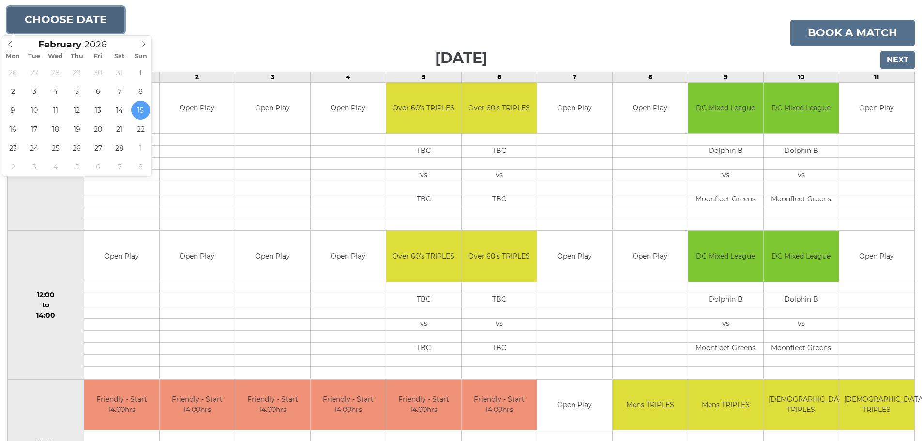
click at [77, 17] on button "Choose date" at bounding box center [65, 20] width 117 height 26
type input "[DATE]"
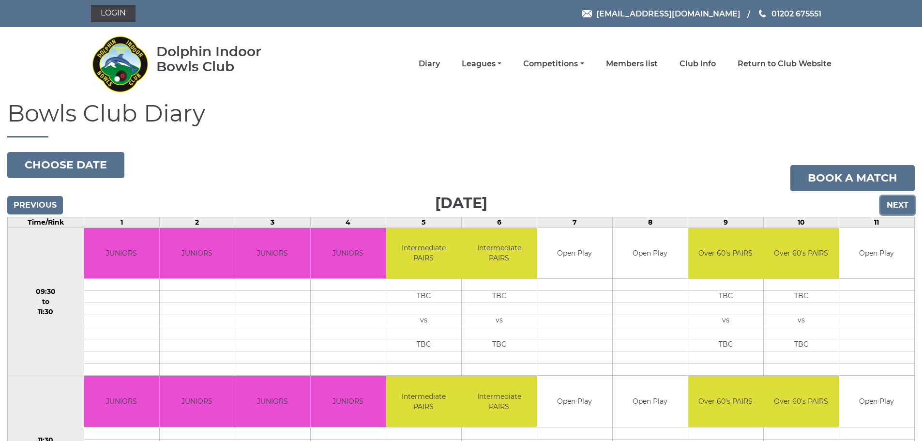
click at [897, 204] on input "Next" at bounding box center [898, 205] width 34 height 18
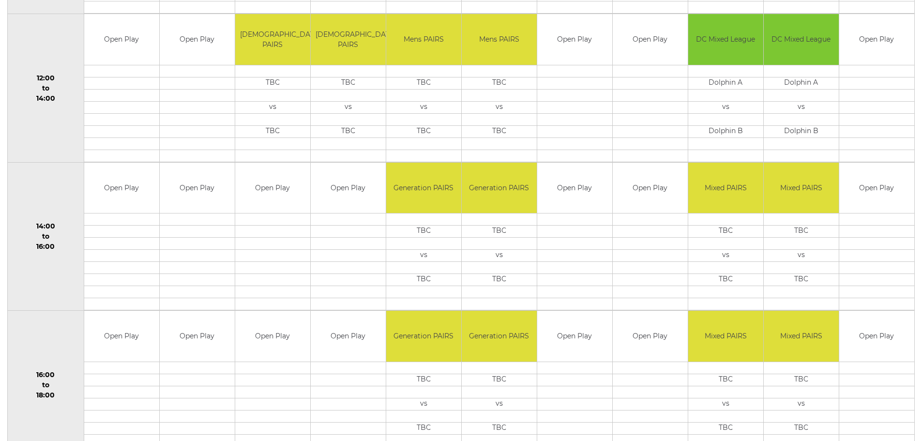
scroll to position [23, 0]
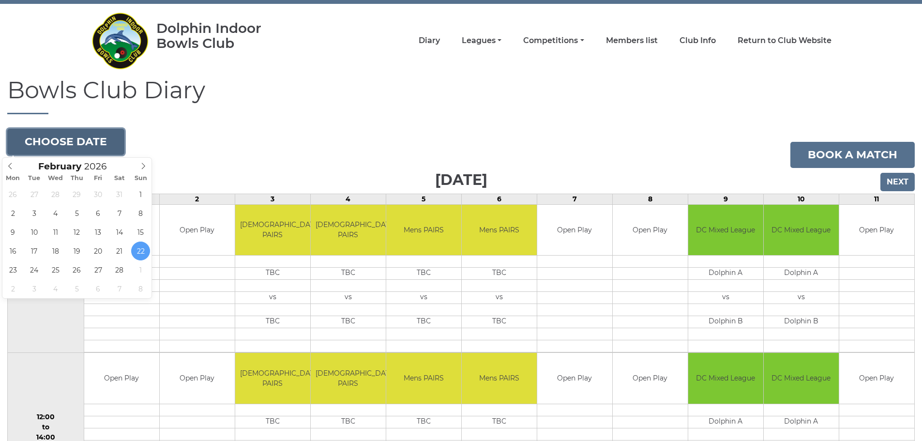
click at [80, 138] on button "Choose date" at bounding box center [65, 142] width 117 height 26
type input "2026-03-01"
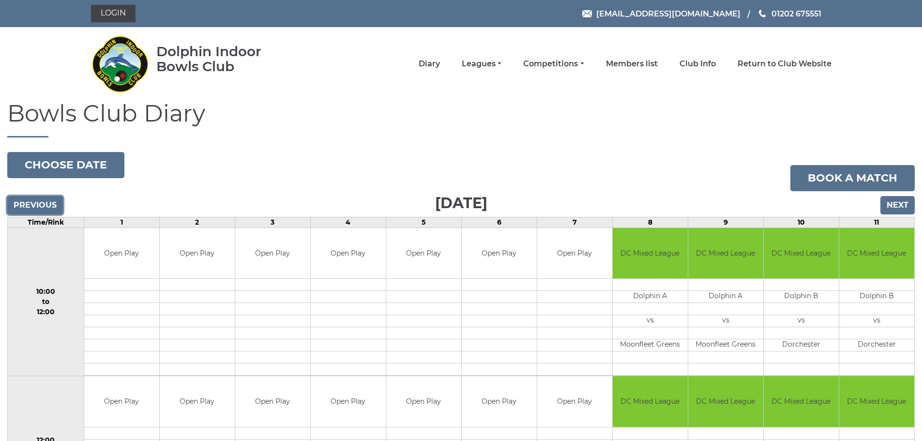
click at [53, 202] on input "Previous" at bounding box center [35, 205] width 56 height 18
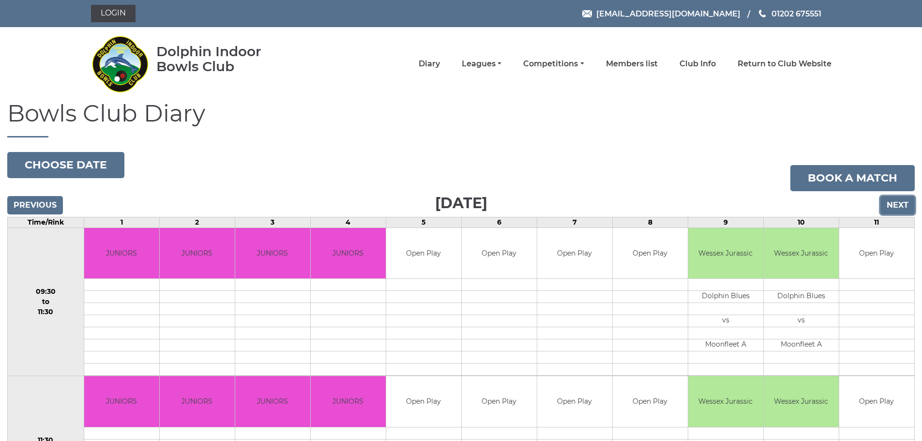
click at [894, 201] on input "Next" at bounding box center [898, 205] width 34 height 18
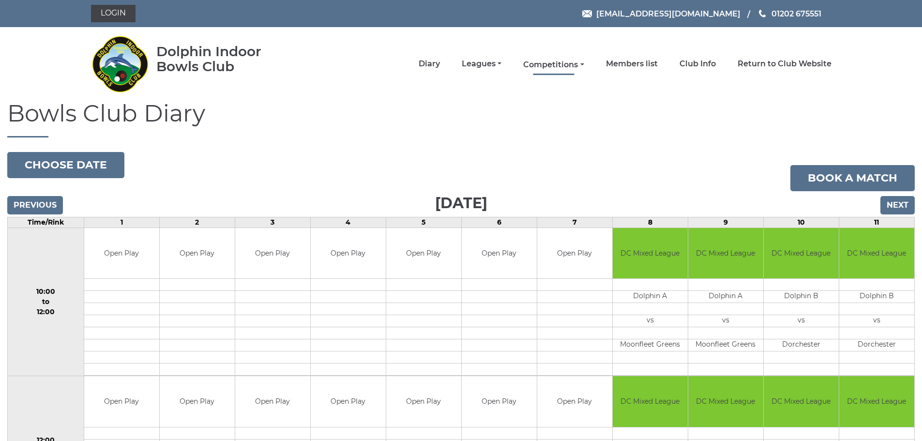
click at [543, 63] on link "Competitions" at bounding box center [553, 65] width 61 height 11
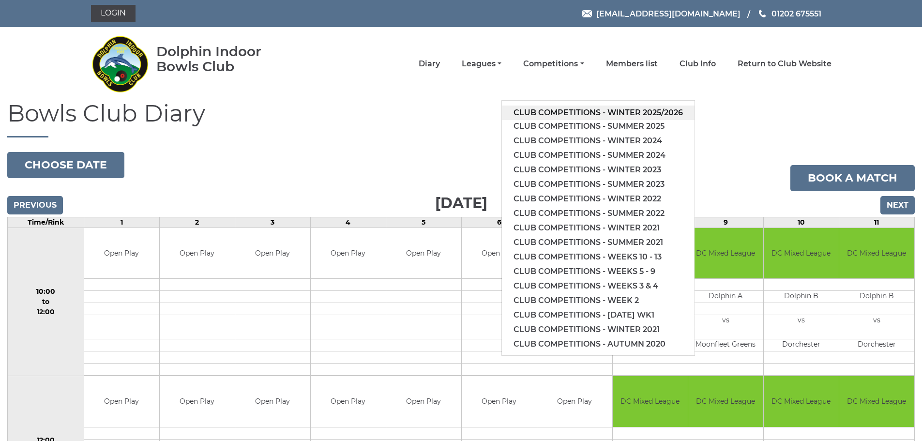
click at [546, 112] on link "Club competitions - Winter 2025/2026" at bounding box center [598, 113] width 193 height 15
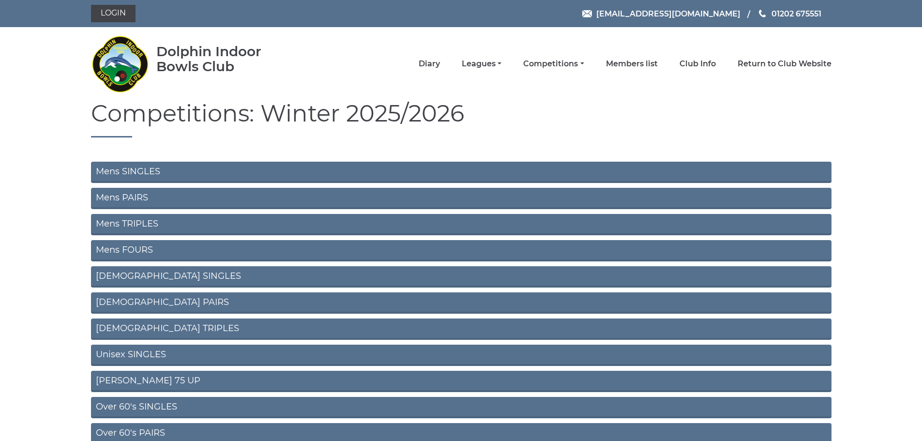
scroll to position [48, 0]
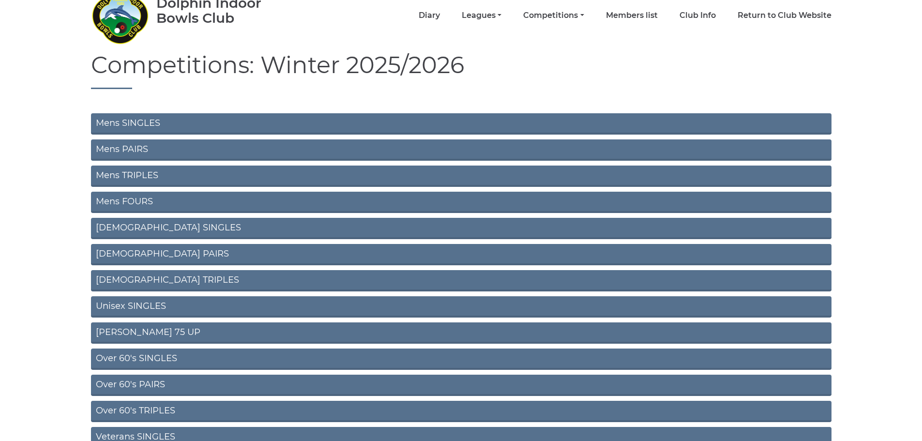
click at [157, 329] on link "[PERSON_NAME] 75 UP" at bounding box center [461, 332] width 741 height 21
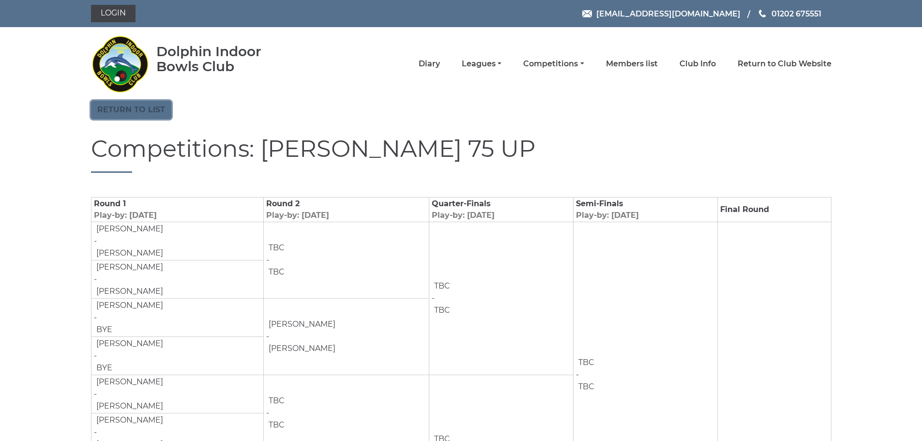
click at [146, 107] on link "Return to list" at bounding box center [131, 110] width 80 height 18
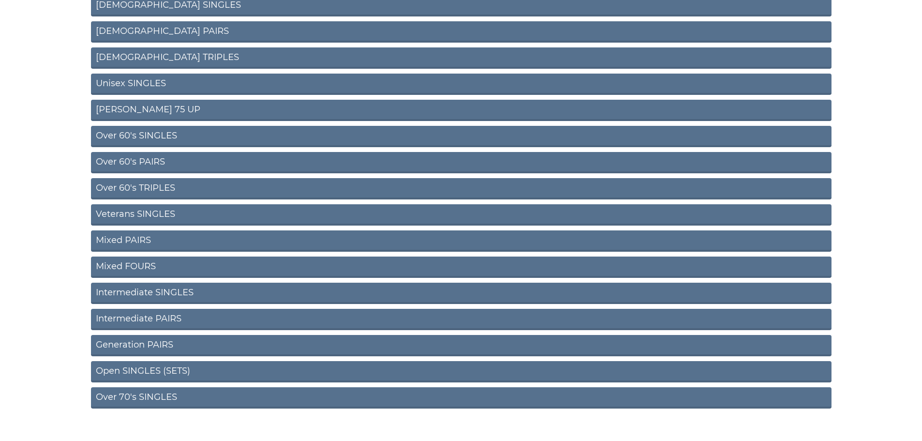
scroll to position [287, 0]
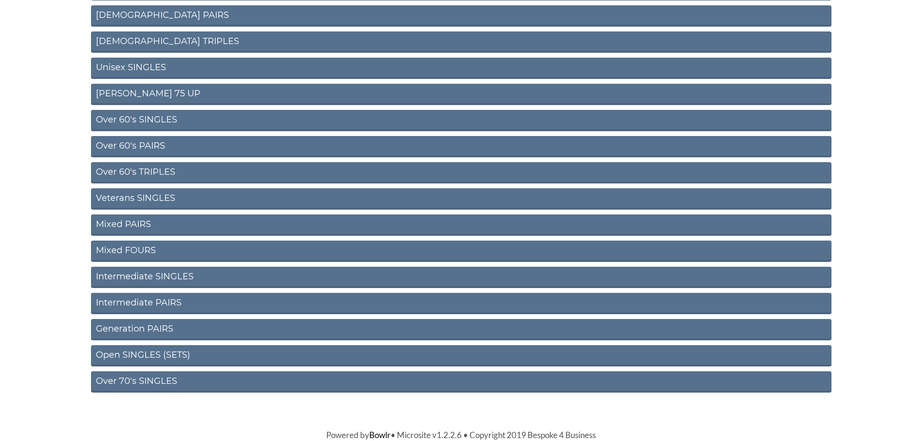
click at [127, 274] on link "Intermediate SINGLES" at bounding box center [461, 277] width 741 height 21
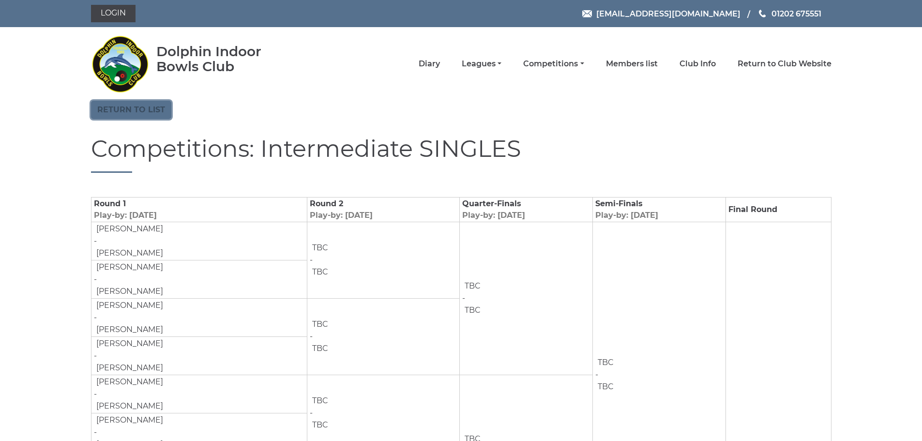
click at [130, 110] on link "Return to list" at bounding box center [131, 110] width 80 height 18
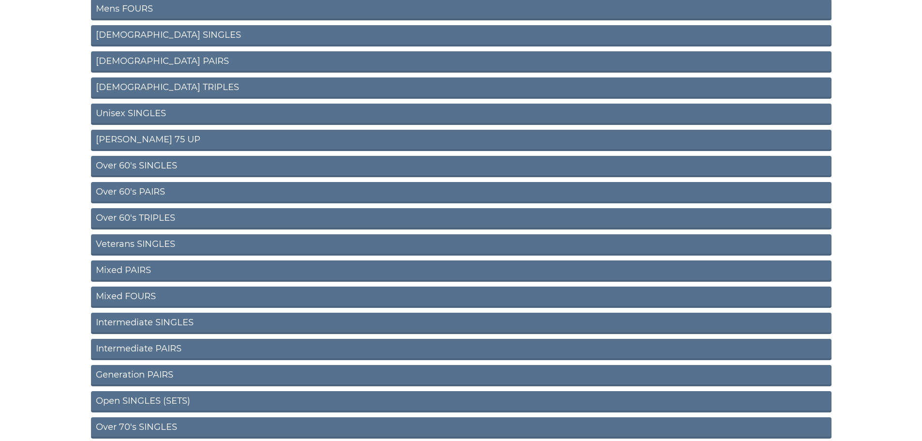
scroll to position [242, 0]
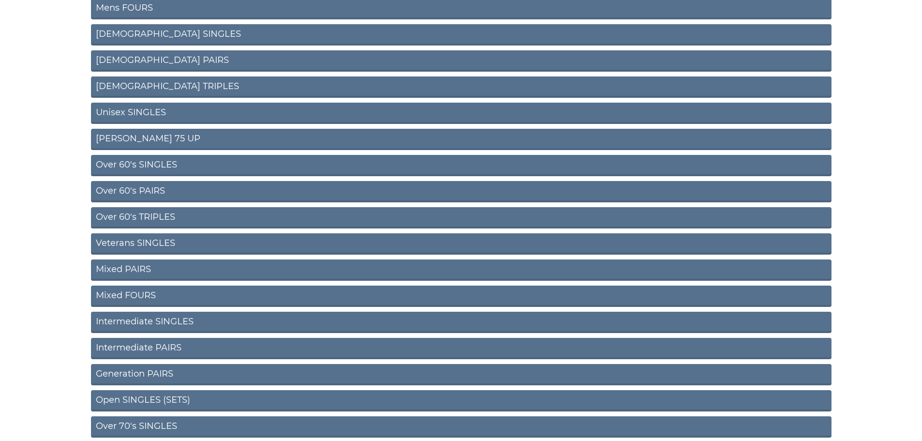
click at [156, 344] on link "Intermediate PAIRS" at bounding box center [461, 348] width 741 height 21
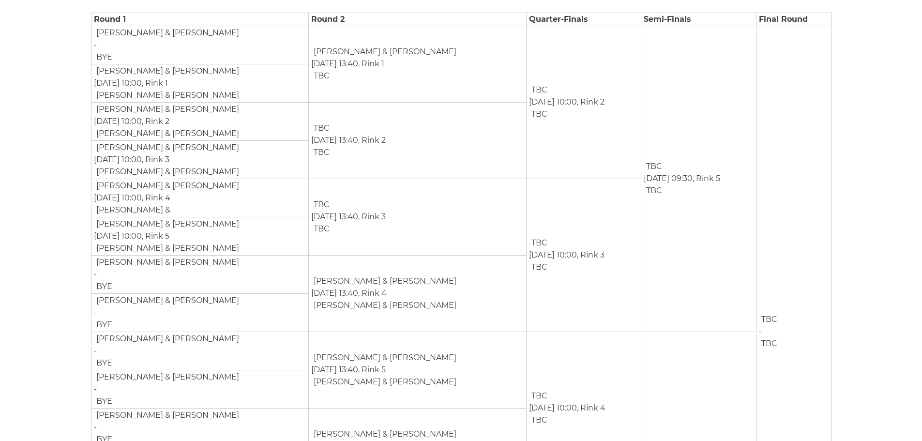
scroll to position [97, 0]
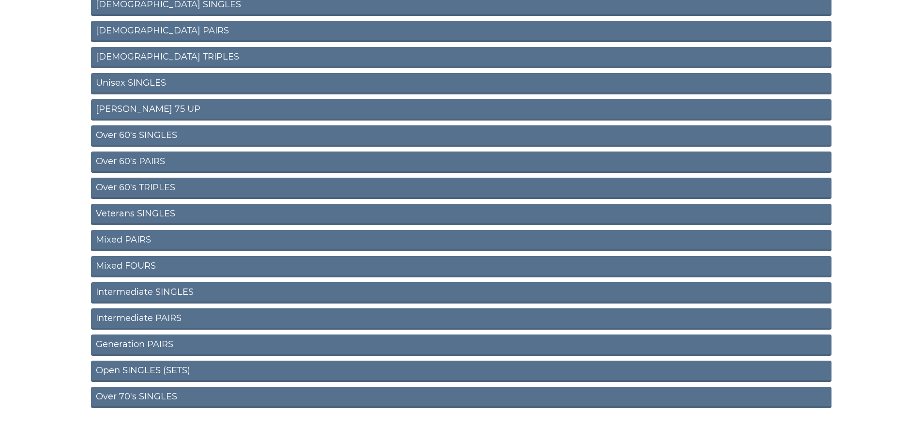
scroll to position [287, 0]
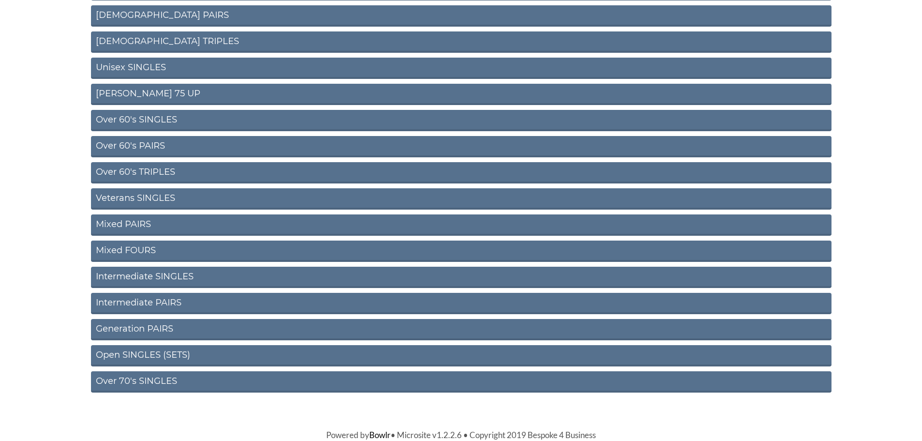
click at [133, 355] on link "Open SINGLES (SETS)" at bounding box center [461, 355] width 741 height 21
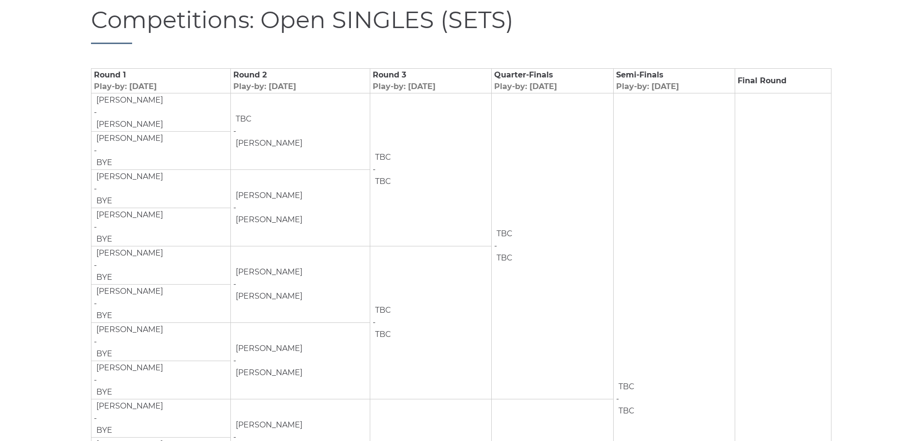
scroll to position [112, 0]
